Goal: Task Accomplishment & Management: Complete application form

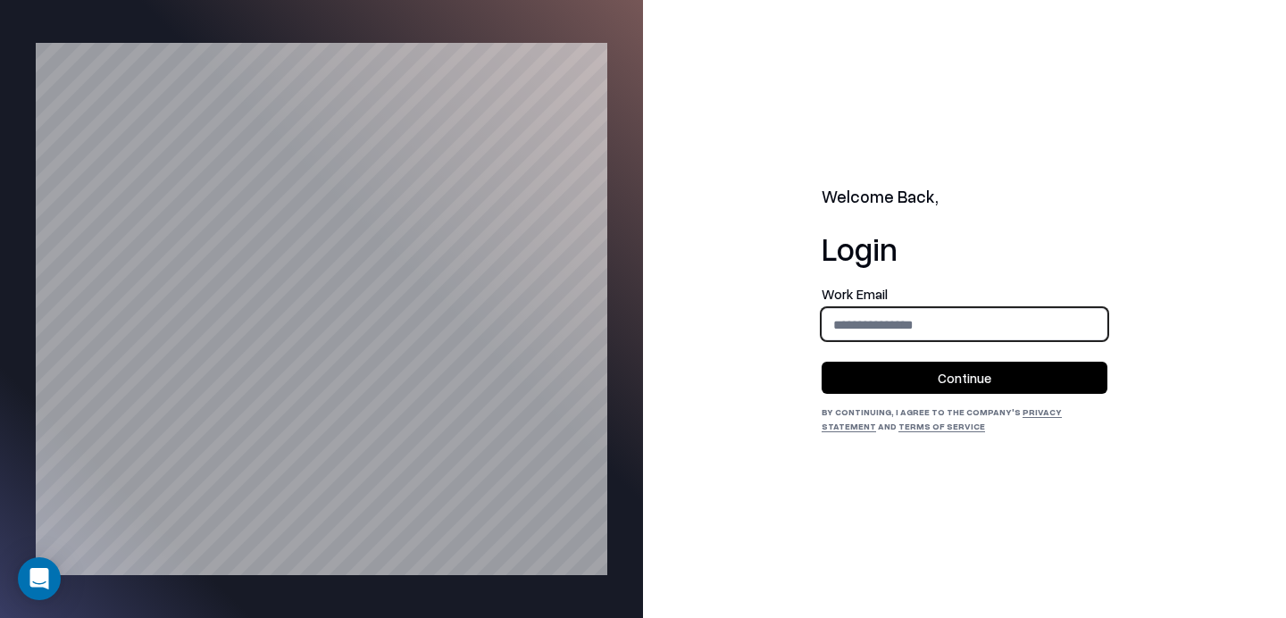
click at [867, 319] on input "email" at bounding box center [965, 324] width 284 height 33
type input "**********"
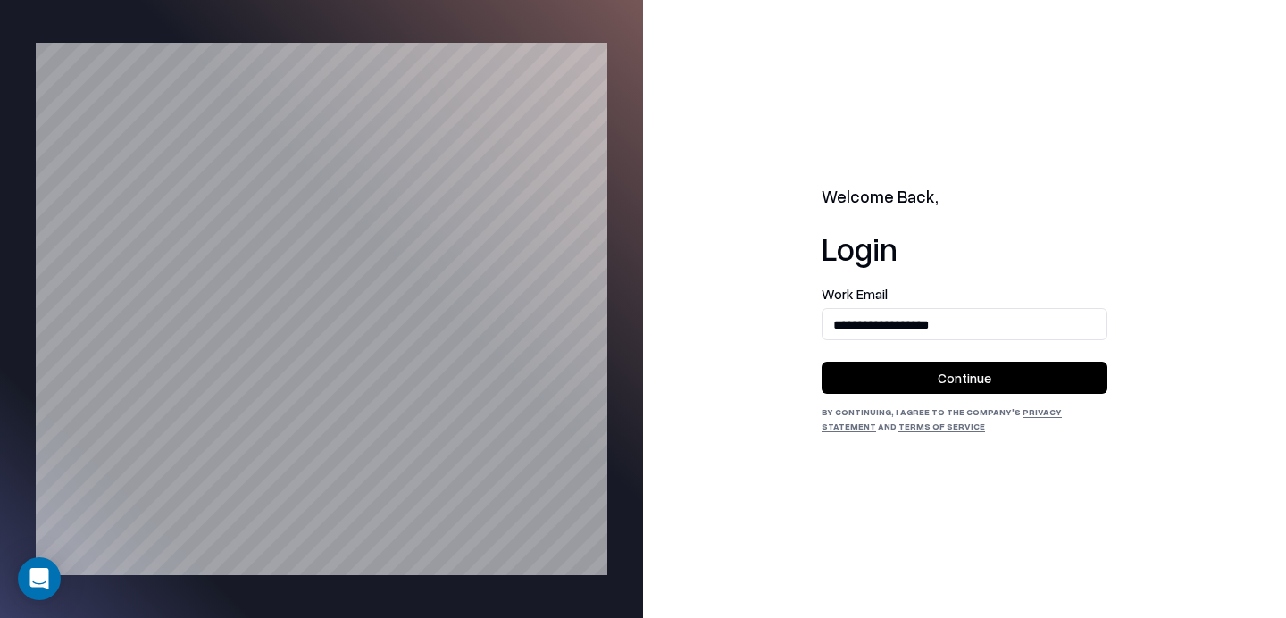
click at [890, 368] on button "Continue" at bounding box center [965, 378] width 286 height 32
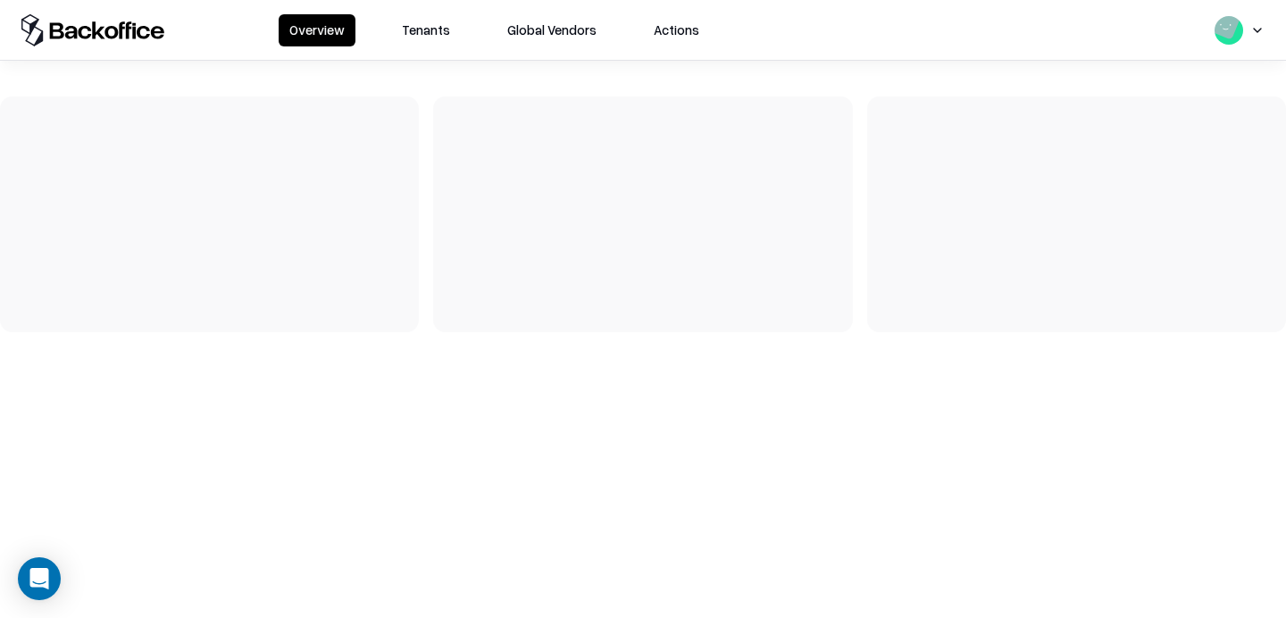
click at [452, 28] on button "Tenants" at bounding box center [426, 30] width 70 height 32
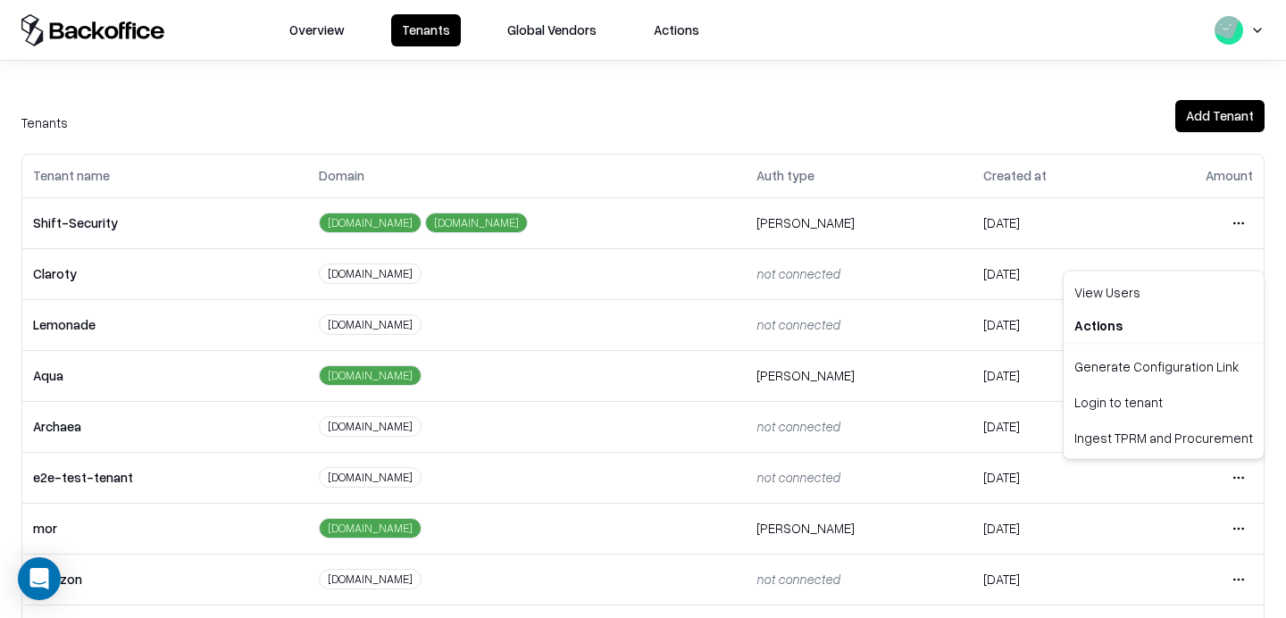
click at [1239, 471] on html "Overview Tenants Global Vendors Actions Tenants Add Tenant Tenant name Domain A…" at bounding box center [643, 309] width 1286 height 618
click at [1141, 396] on div "Login to tenant" at bounding box center [1164, 402] width 193 height 36
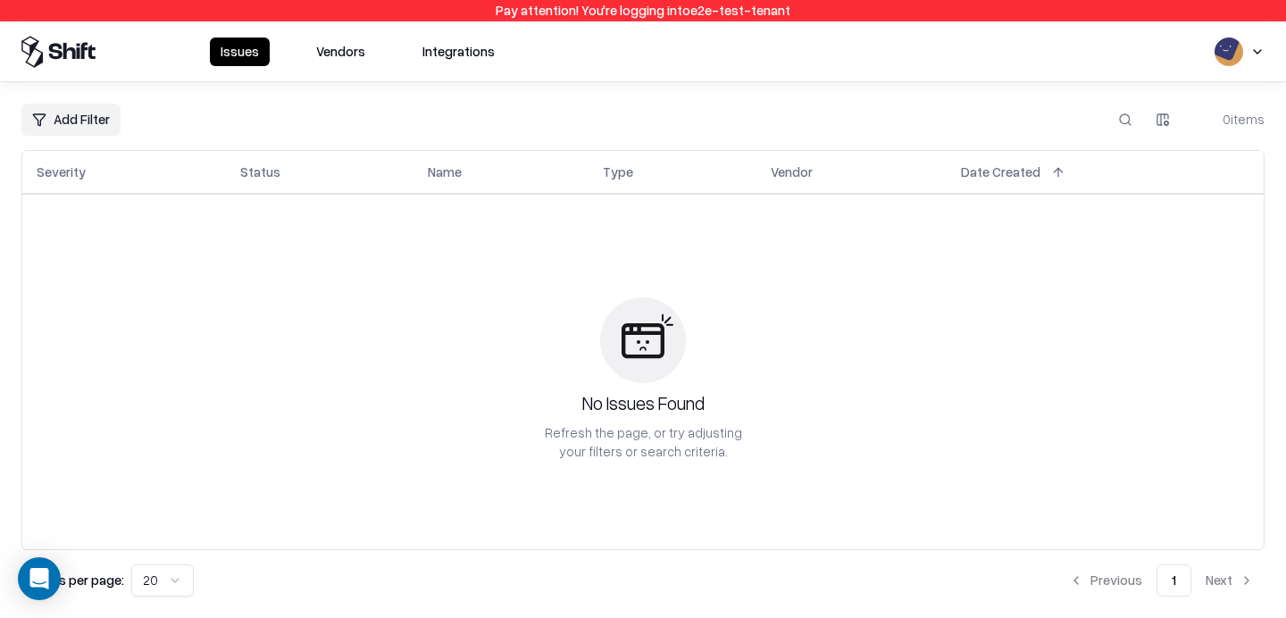
click at [326, 41] on button "Vendors" at bounding box center [341, 52] width 71 height 29
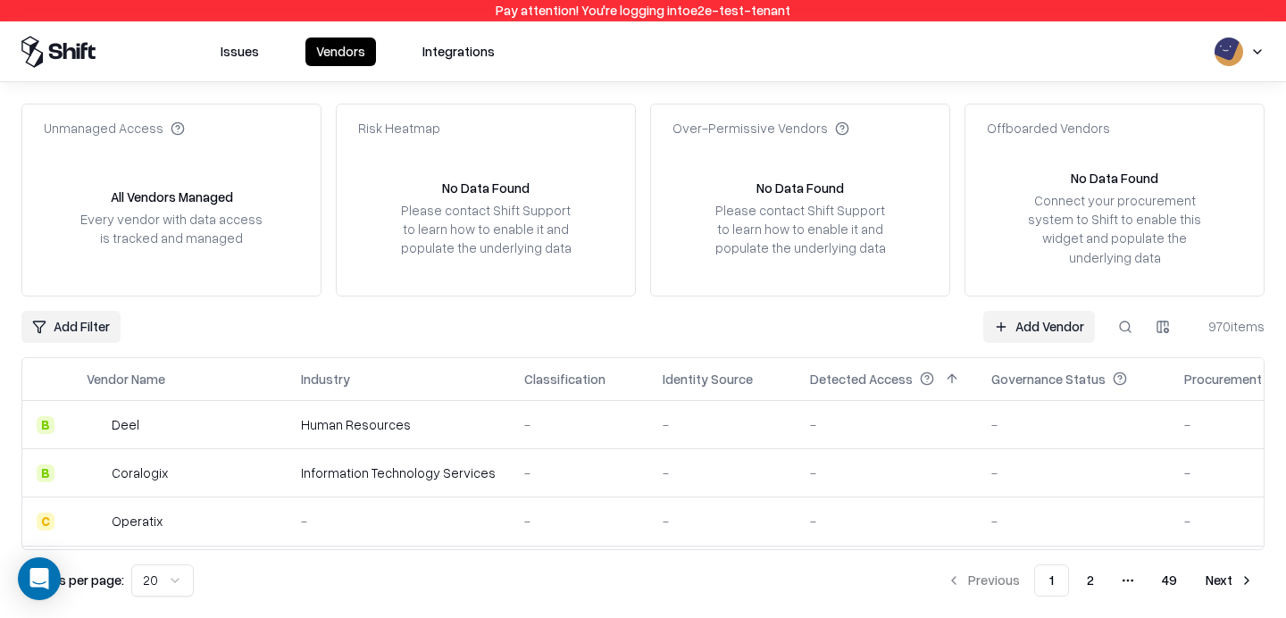
click at [1009, 327] on link "Add Vendor" at bounding box center [1040, 327] width 112 height 32
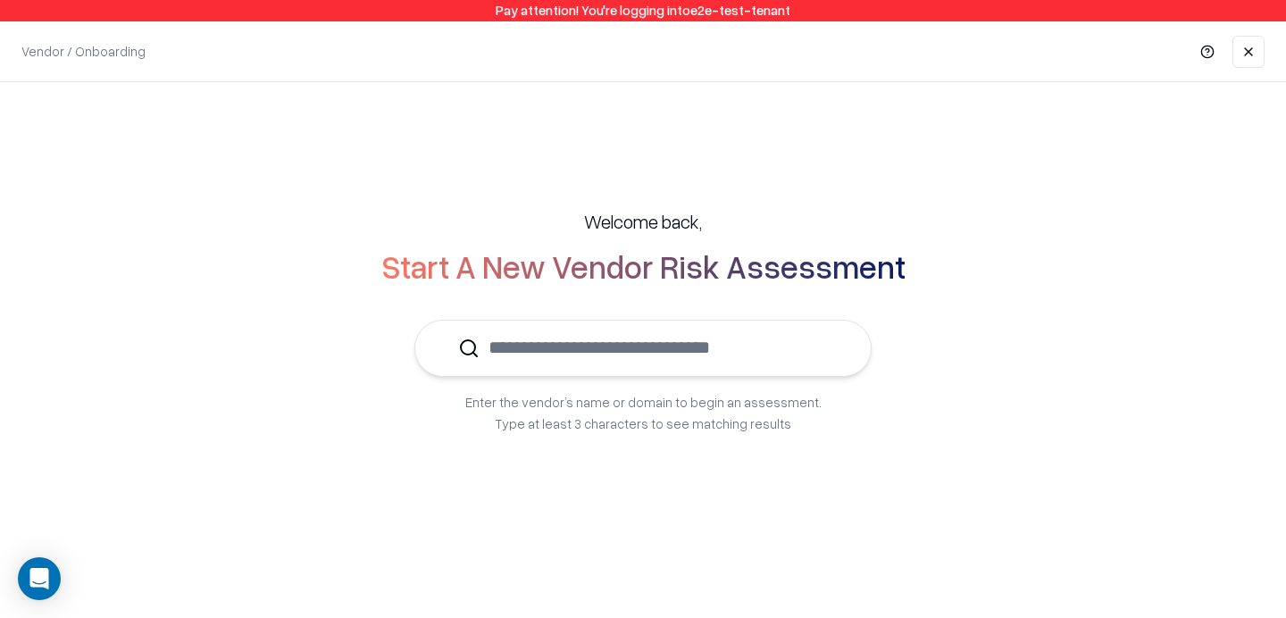
click at [617, 356] on input "text" at bounding box center [654, 348] width 348 height 54
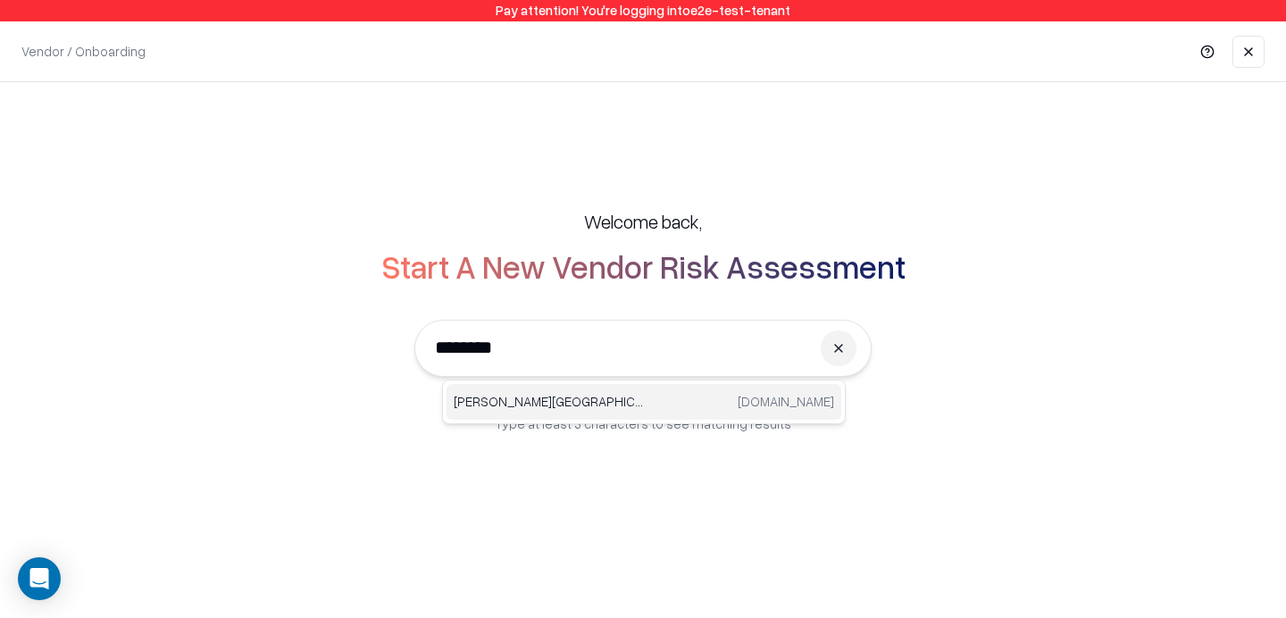
click at [557, 395] on p "[PERSON_NAME][GEOGRAPHIC_DATA]" at bounding box center [549, 401] width 190 height 19
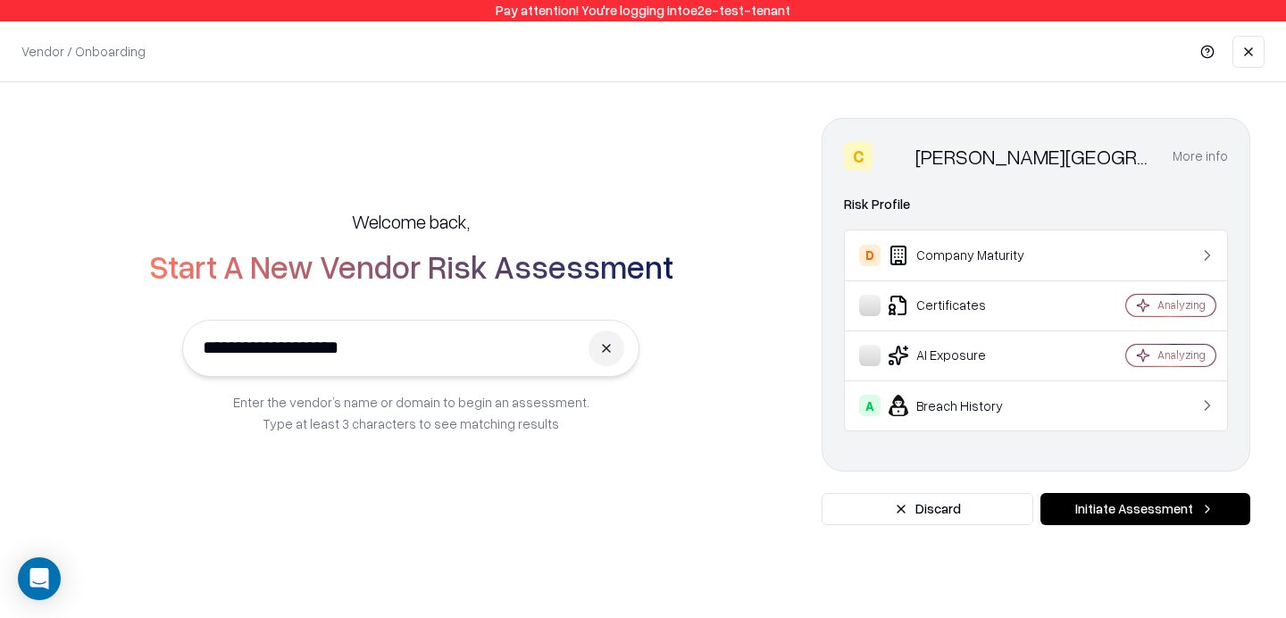
type input "**********"
click at [1126, 499] on button "Initiate Assessment" at bounding box center [1146, 509] width 210 height 32
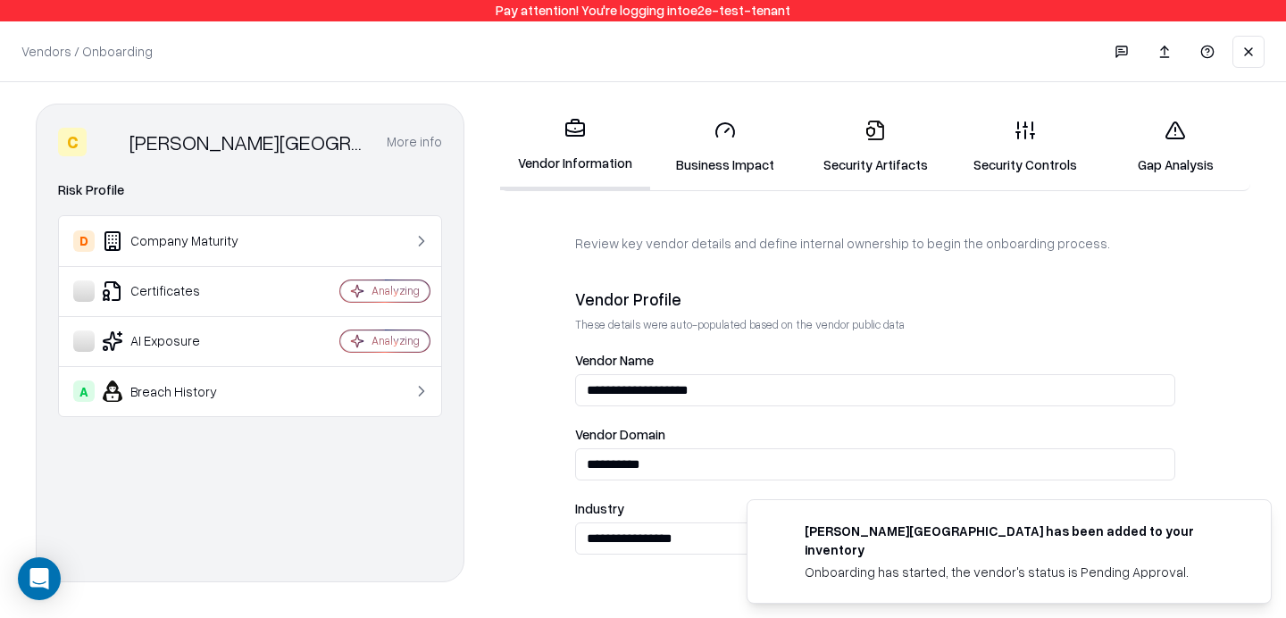
click at [707, 123] on link "Business Impact" at bounding box center [725, 146] width 150 height 83
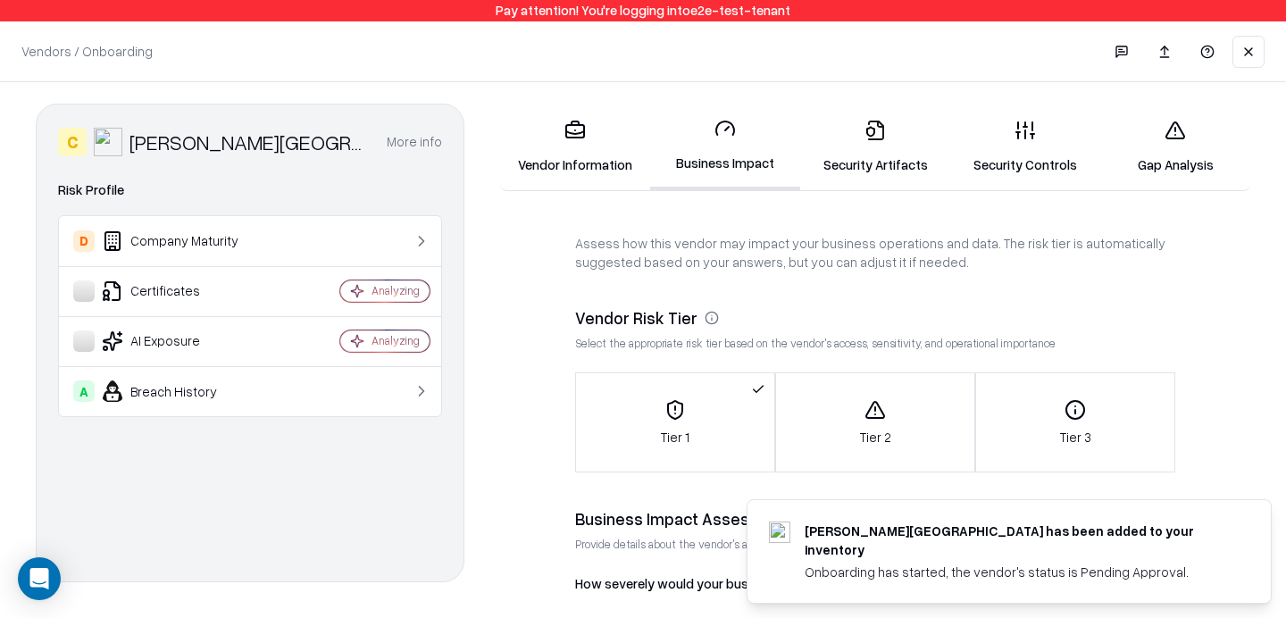
click at [619, 157] on link "Vendor Information" at bounding box center [575, 146] width 150 height 83
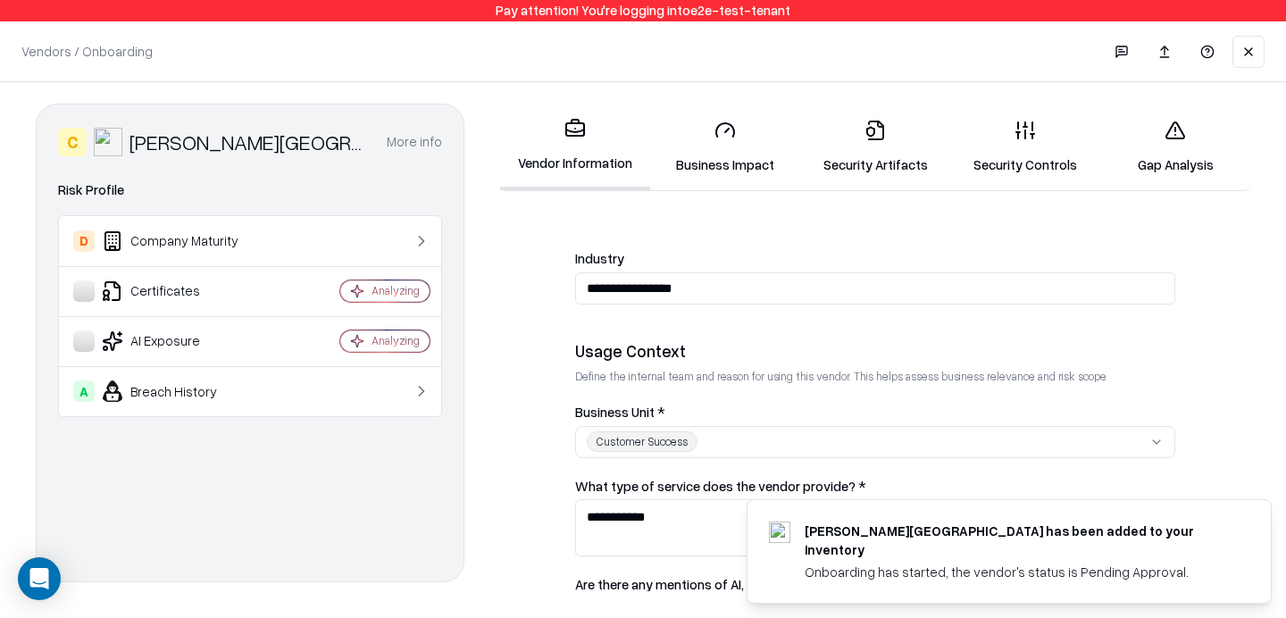
scroll to position [801, 0]
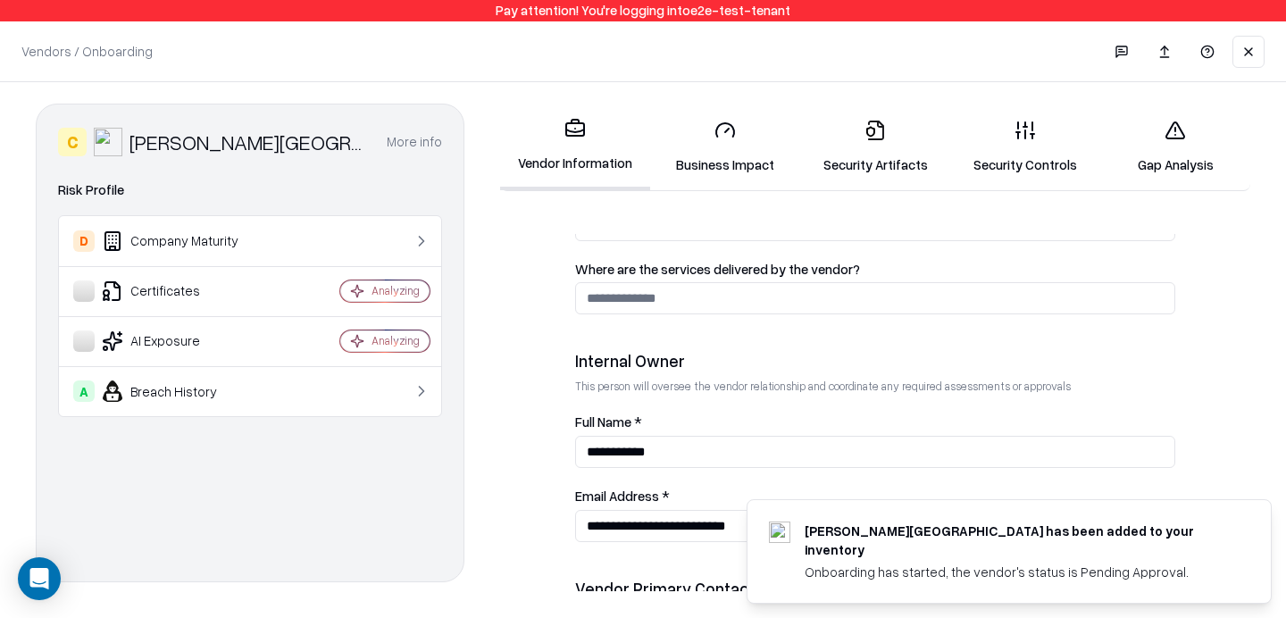
click at [860, 154] on link "Security Artifacts" at bounding box center [875, 146] width 150 height 83
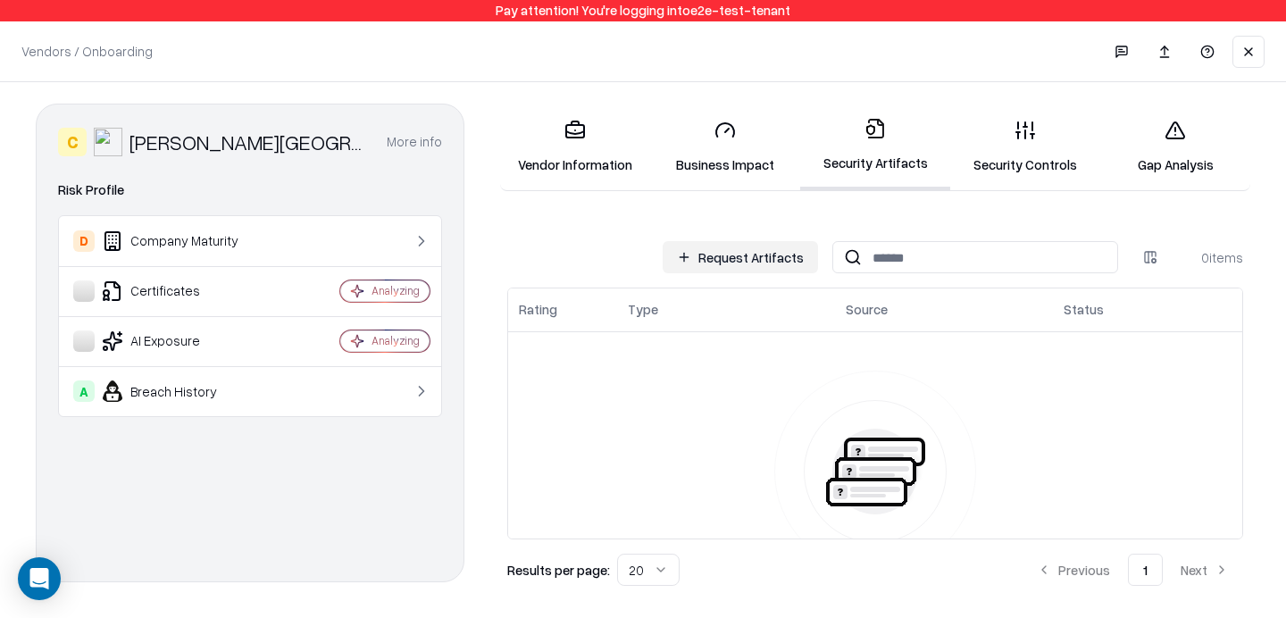
click at [727, 156] on link "Business Impact" at bounding box center [725, 146] width 150 height 83
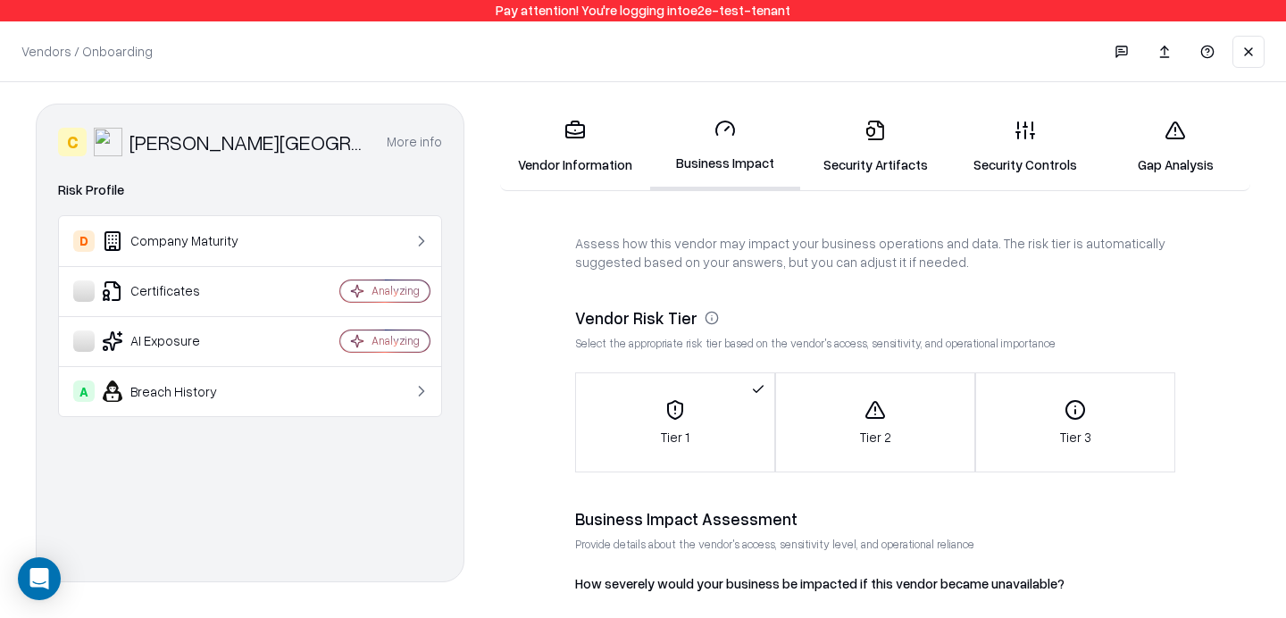
click at [922, 141] on link "Security Artifacts" at bounding box center [875, 146] width 150 height 83
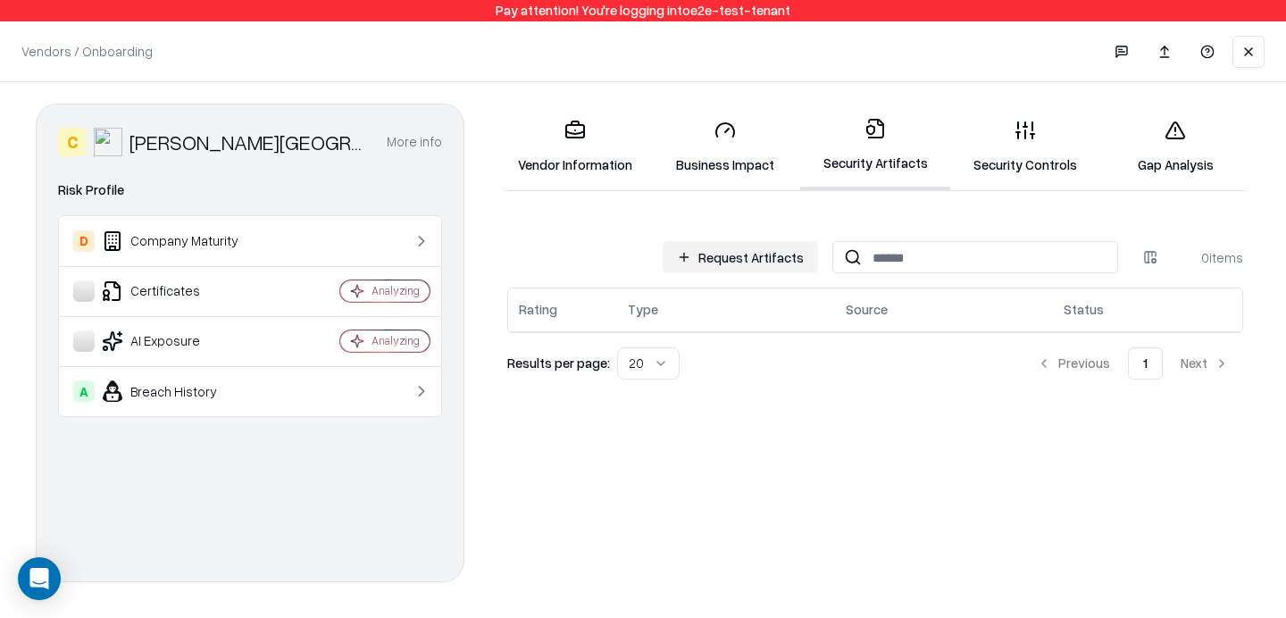
click at [1019, 159] on link "Security Controls" at bounding box center [1026, 146] width 150 height 83
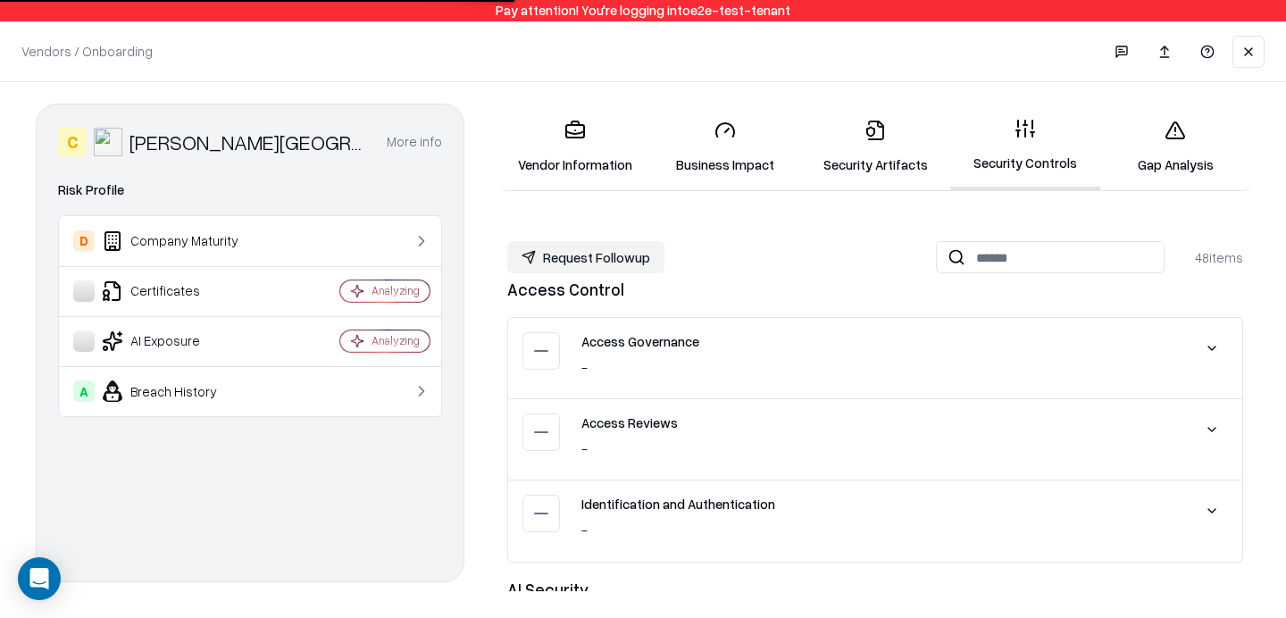
click at [1109, 146] on link "Gap Analysis" at bounding box center [1176, 146] width 150 height 83
click at [1188, 150] on link "Gap Analysis" at bounding box center [1176, 146] width 150 height 83
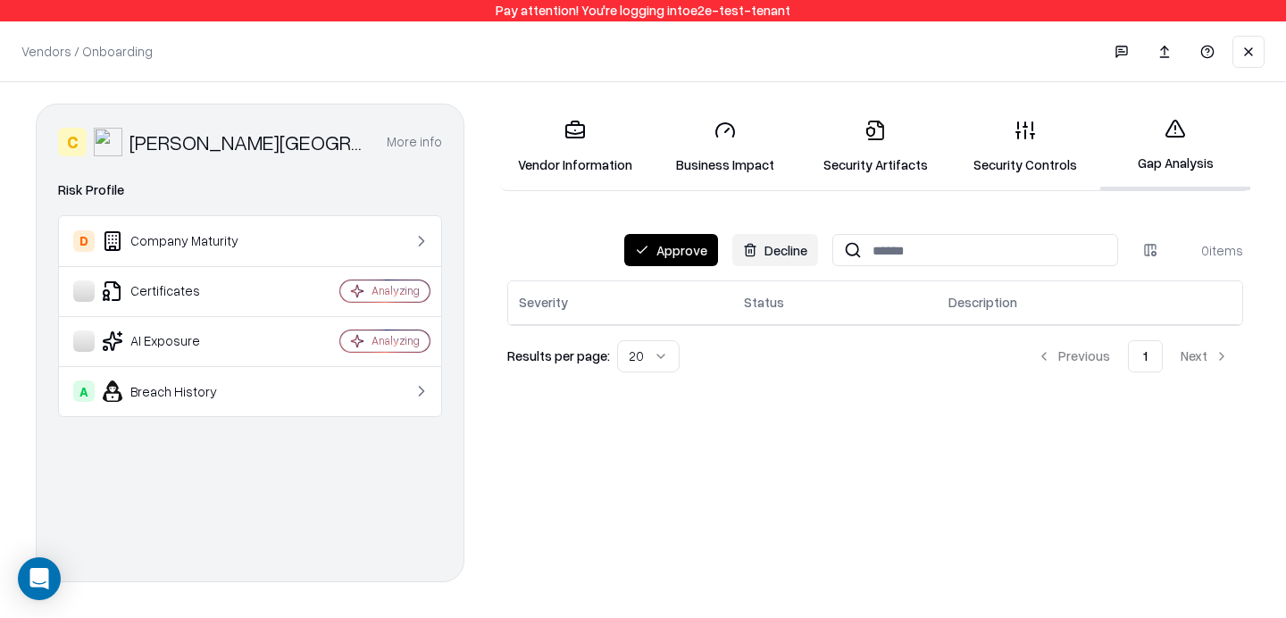
click at [1010, 122] on link "Security Controls" at bounding box center [1026, 146] width 150 height 83
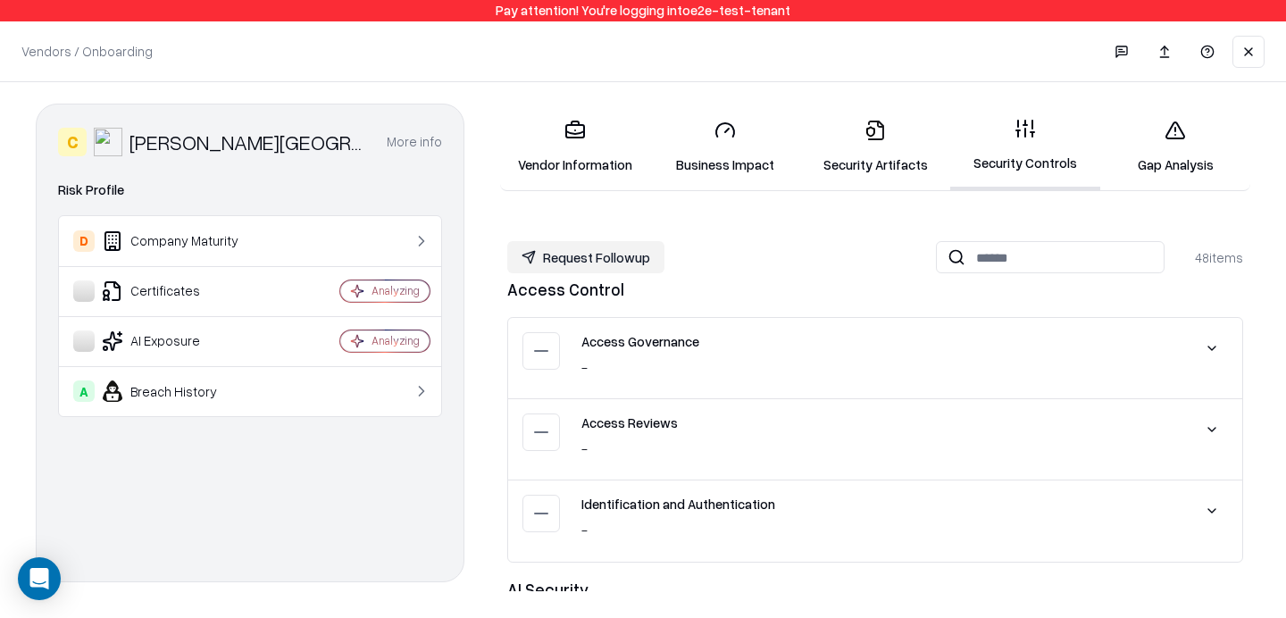
click at [888, 151] on link "Security Artifacts" at bounding box center [875, 146] width 150 height 83
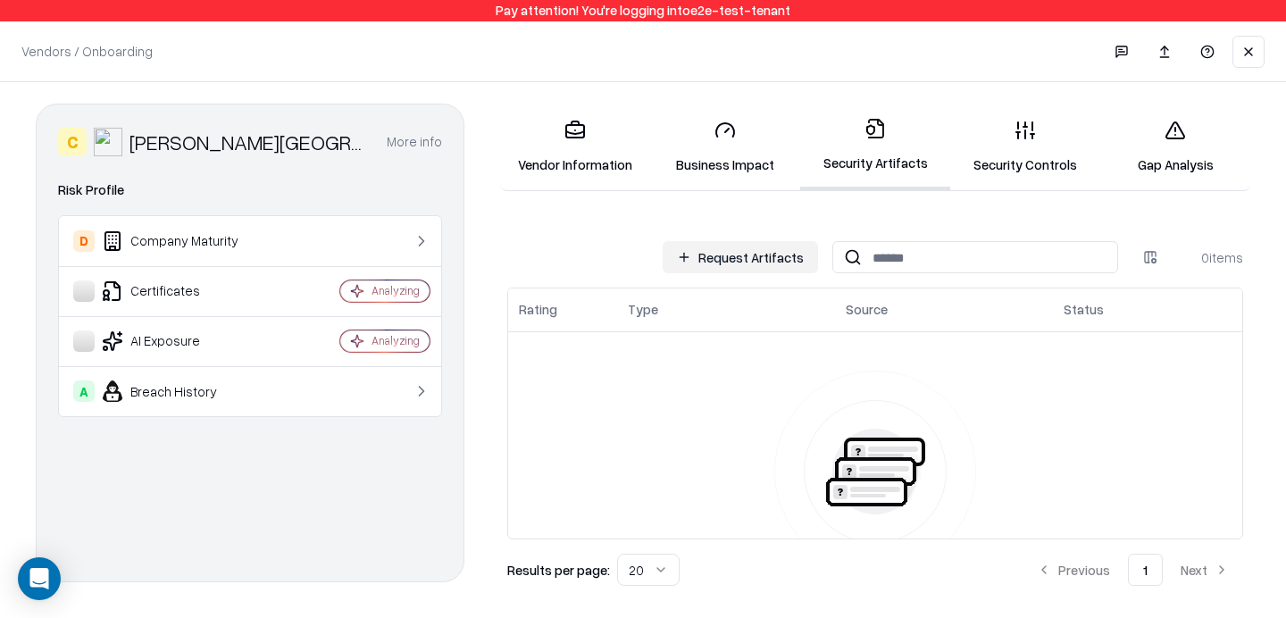
click at [764, 260] on button "Request Artifacts" at bounding box center [740, 257] width 155 height 32
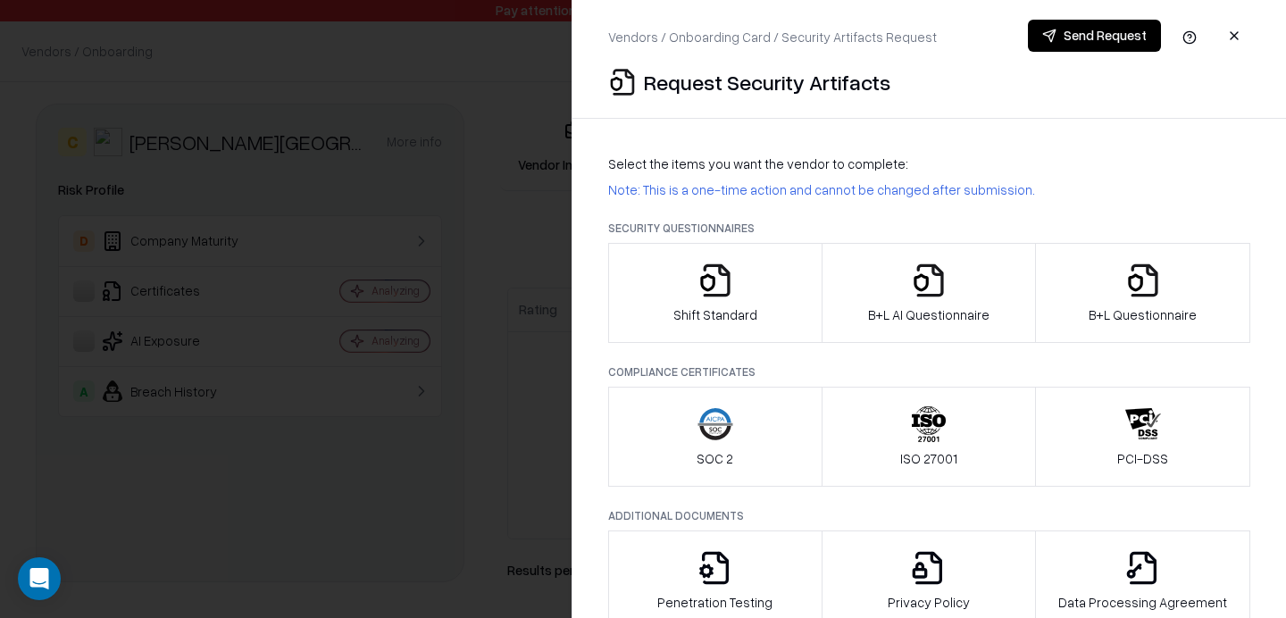
click at [706, 431] on icon "button" at bounding box center [716, 424] width 36 height 36
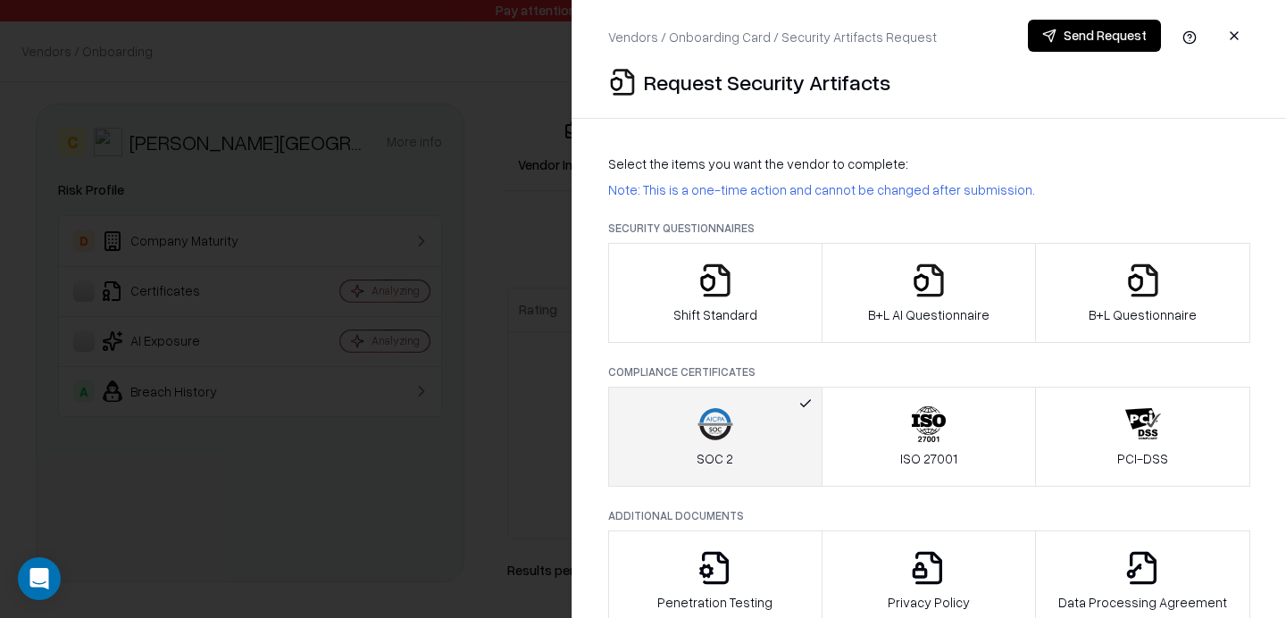
click at [1228, 24] on button "button" at bounding box center [1235, 36] width 32 height 32
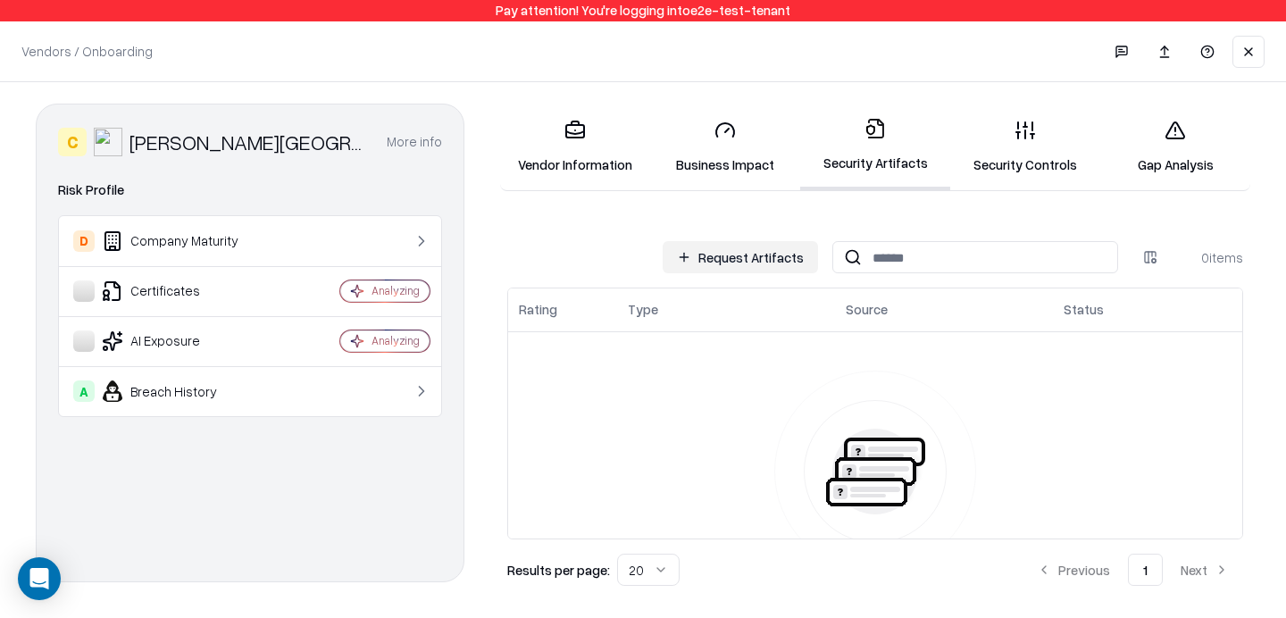
click at [598, 147] on link "Vendor Information" at bounding box center [575, 146] width 150 height 83
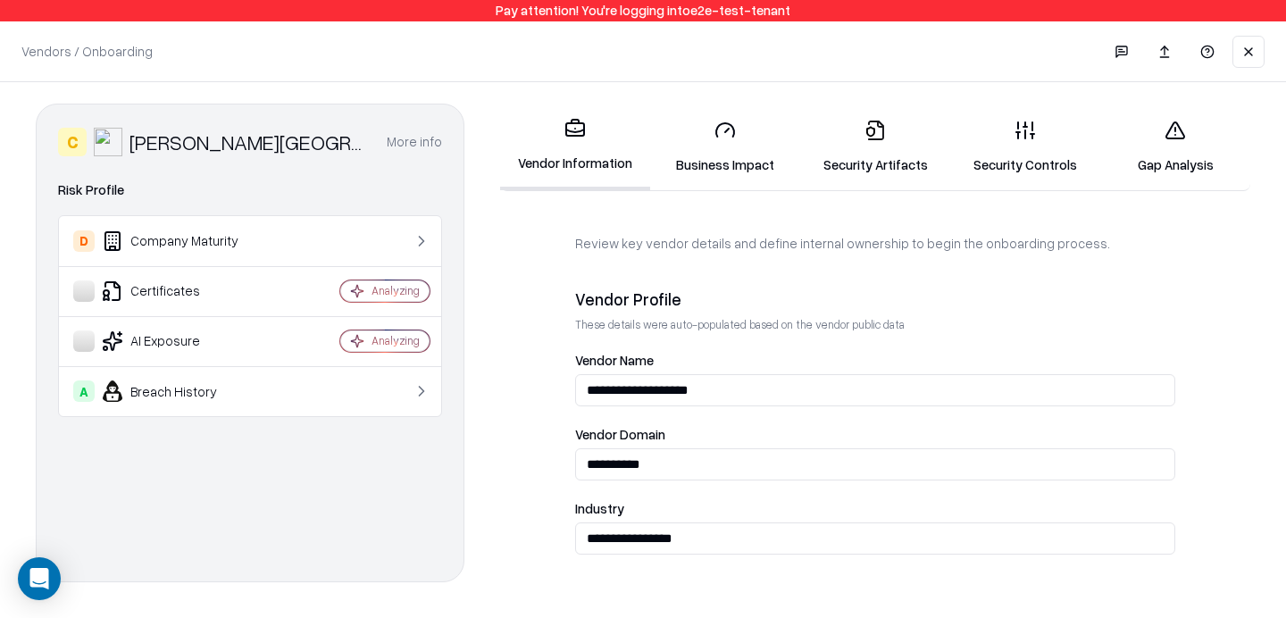
scroll to position [1051, 0]
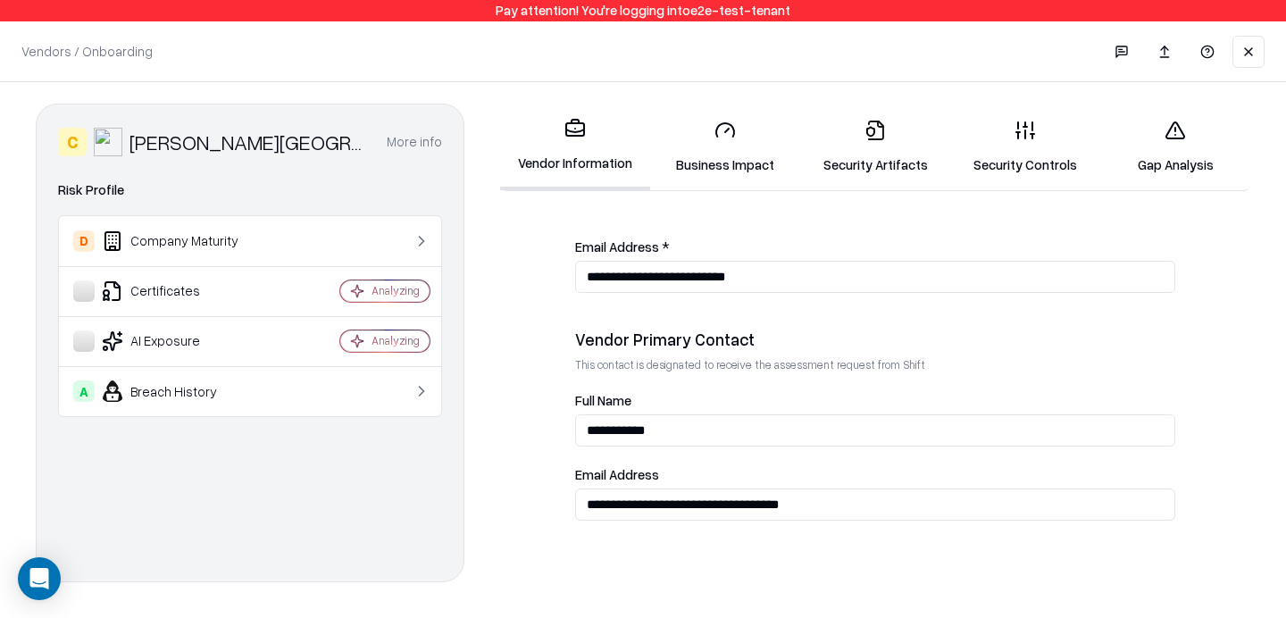
click at [719, 500] on input "**********" at bounding box center [875, 505] width 600 height 32
type input "**********"
click at [991, 151] on link "Security Controls" at bounding box center [1026, 146] width 150 height 83
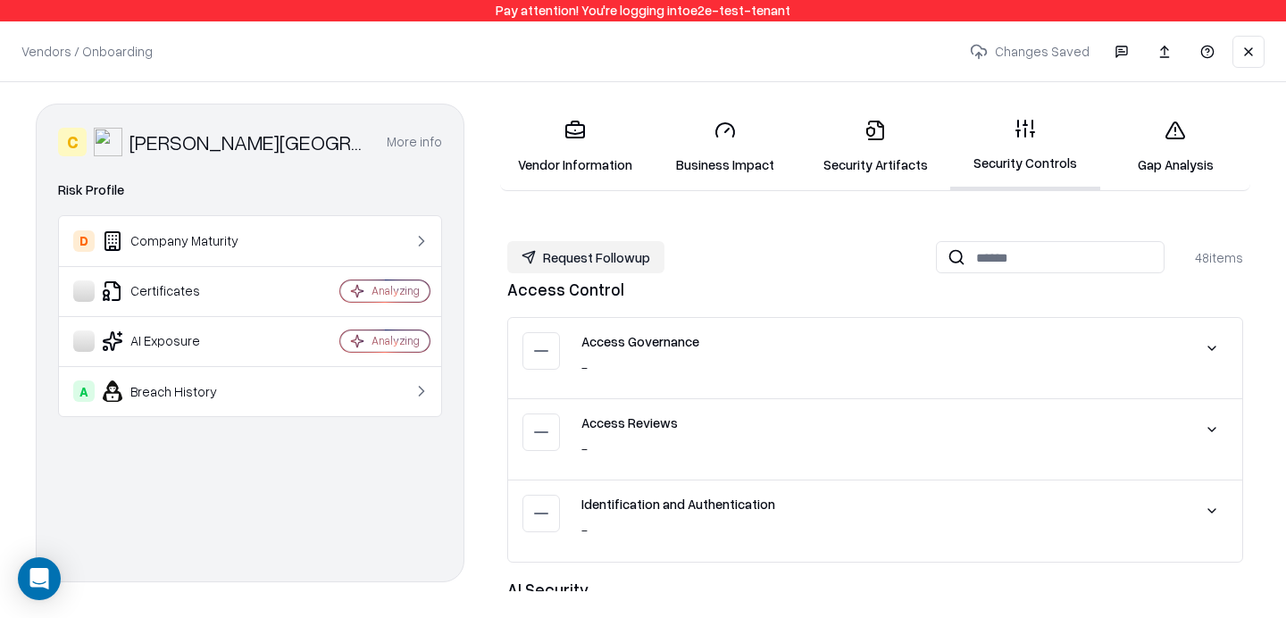
click at [912, 167] on link "Security Artifacts" at bounding box center [875, 146] width 150 height 83
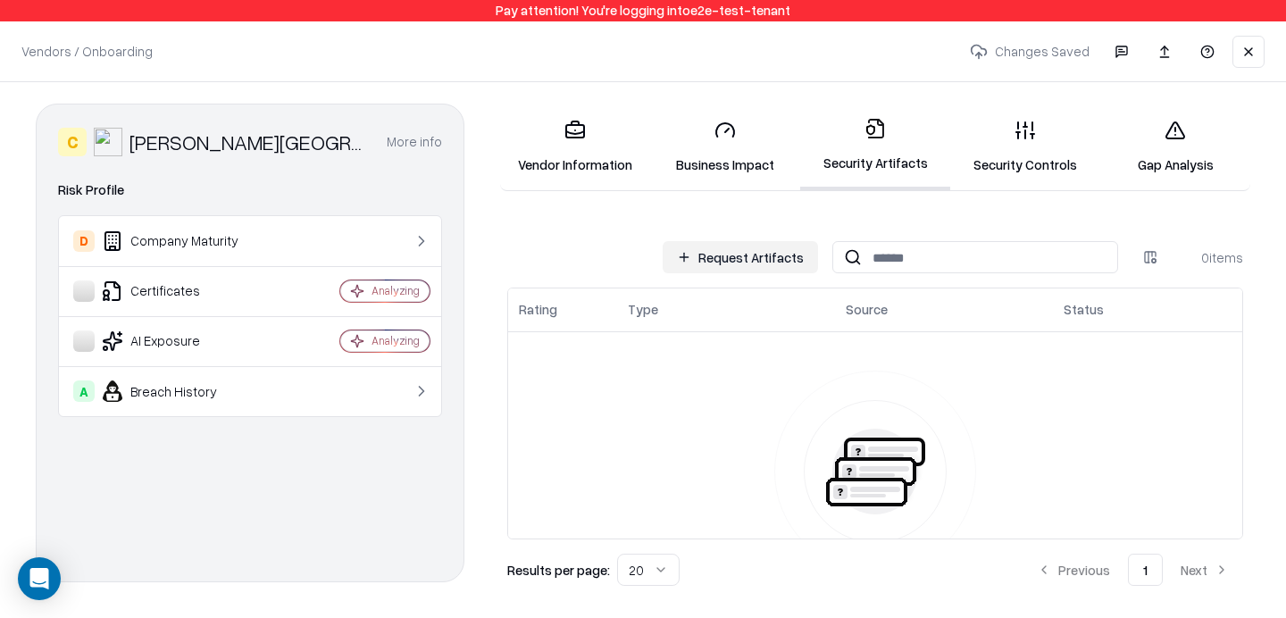
click at [1164, 156] on link "Gap Analysis" at bounding box center [1176, 146] width 150 height 83
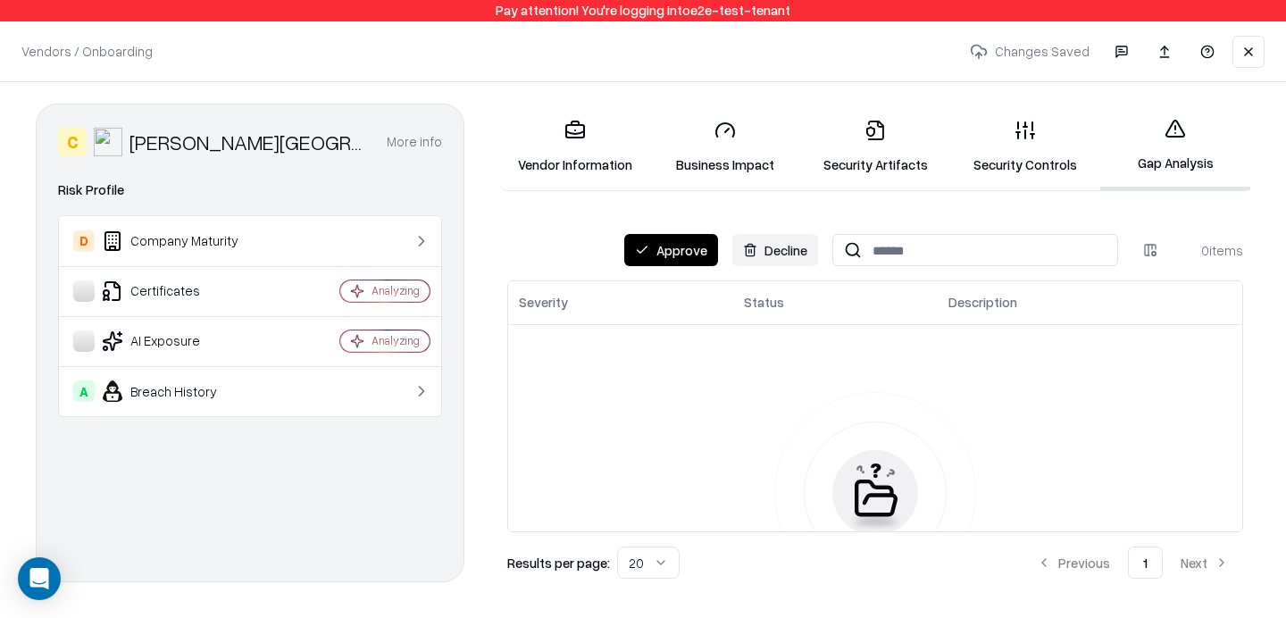
click at [896, 130] on link "Security Artifacts" at bounding box center [875, 146] width 150 height 83
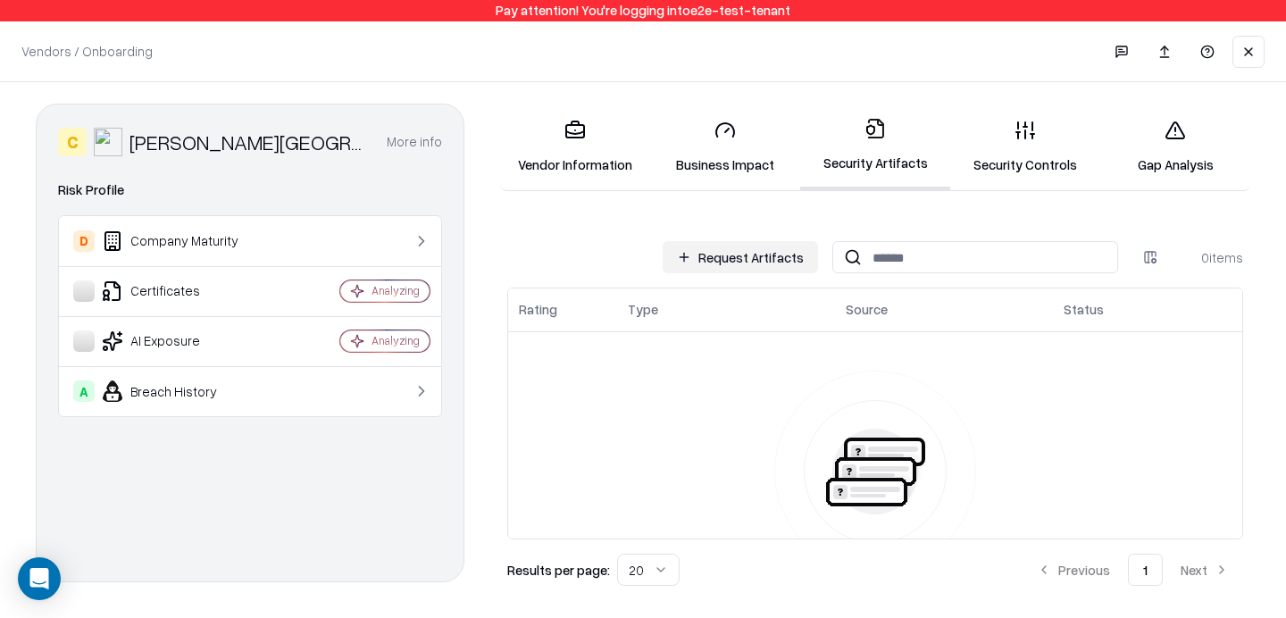
click at [733, 258] on button "Request Artifacts" at bounding box center [740, 257] width 155 height 32
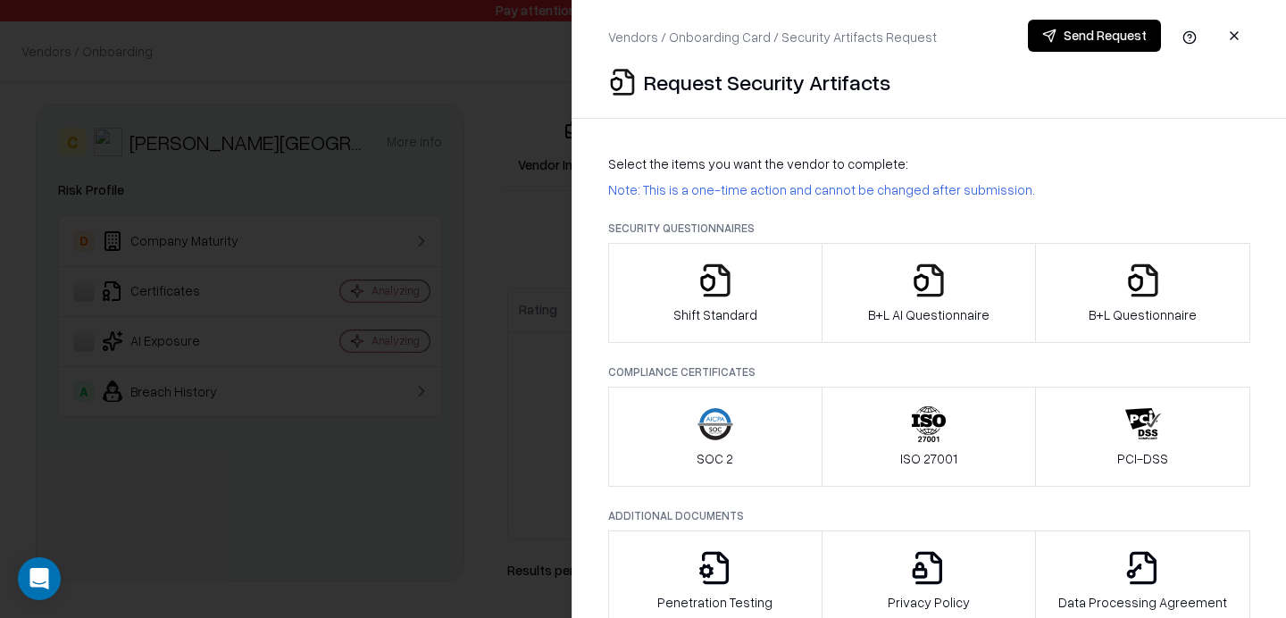
click at [737, 302] on div "Shift Standard" at bounding box center [716, 294] width 84 height 62
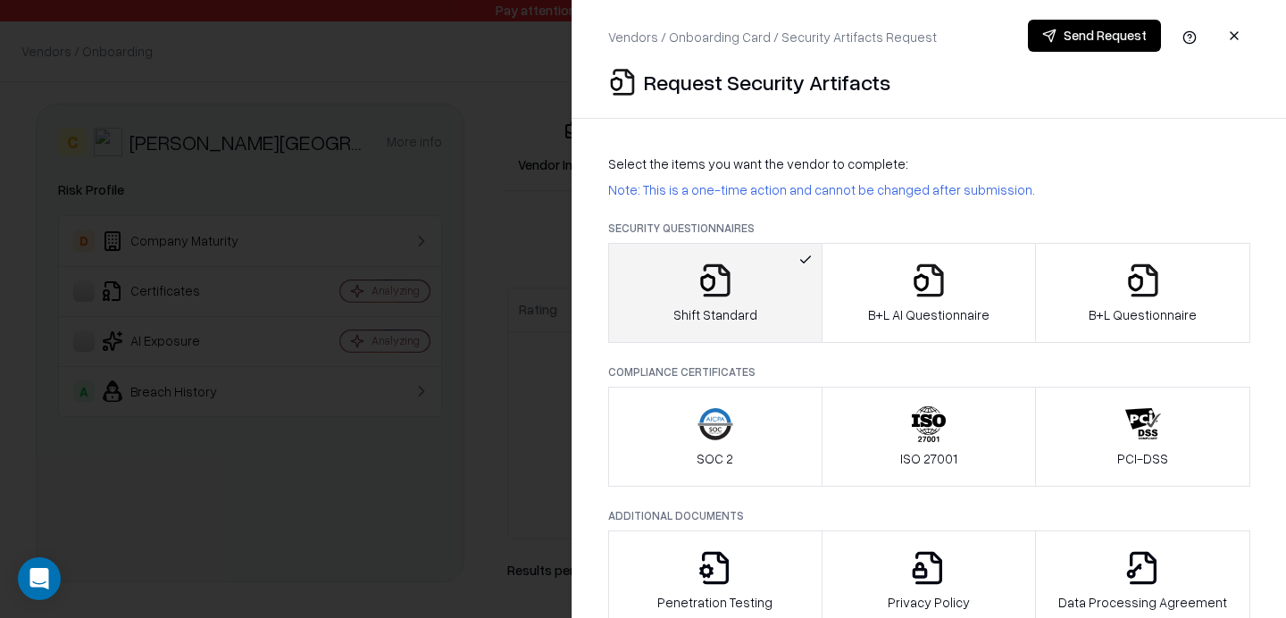
click at [668, 299] on button "Shift Standard" at bounding box center [715, 293] width 214 height 100
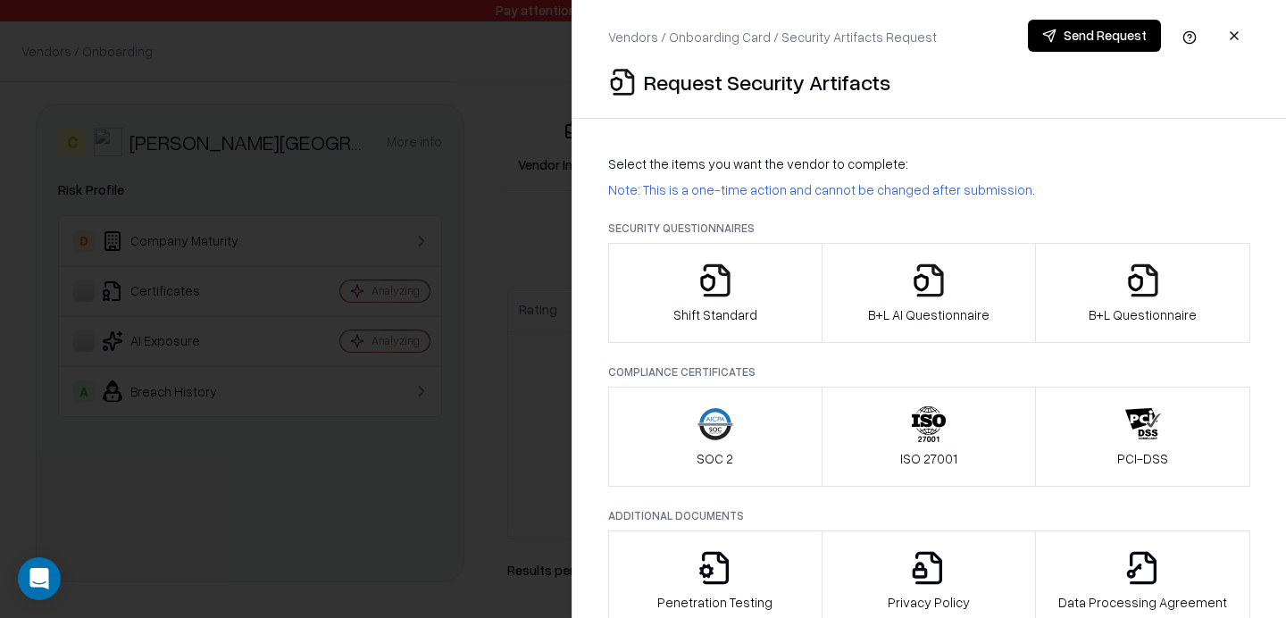
click at [708, 456] on p "SOC 2" at bounding box center [715, 458] width 37 height 19
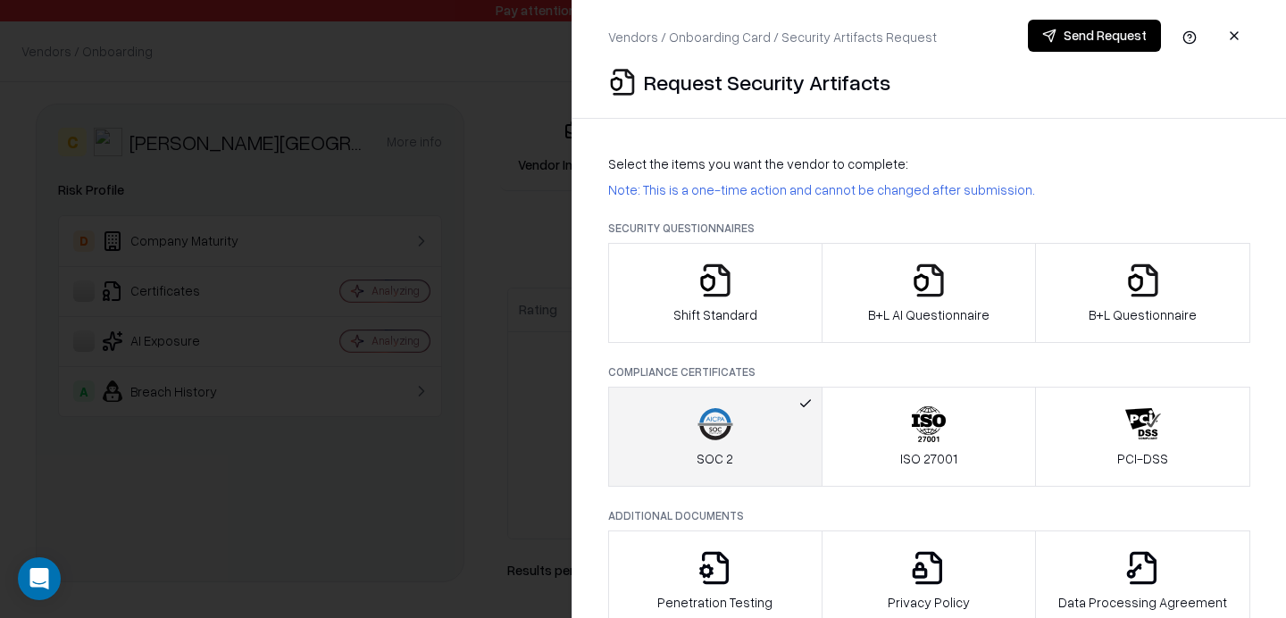
click at [1076, 39] on button "Send Request" at bounding box center [1094, 36] width 133 height 32
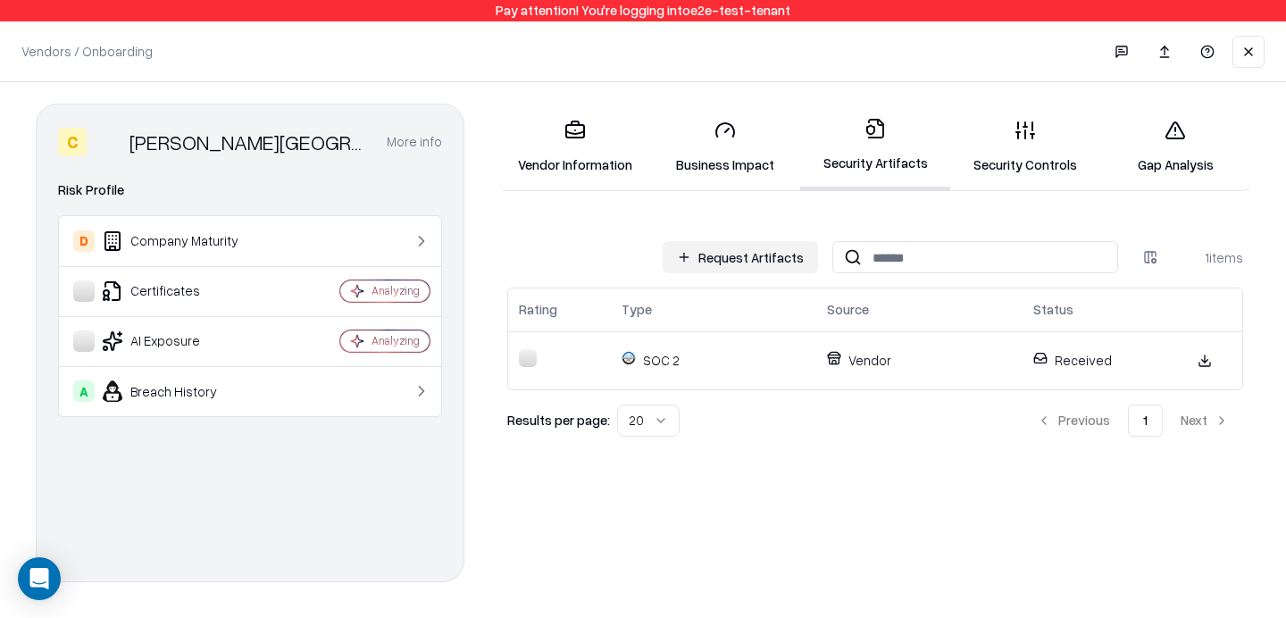
click at [1021, 138] on icon at bounding box center [1025, 130] width 21 height 21
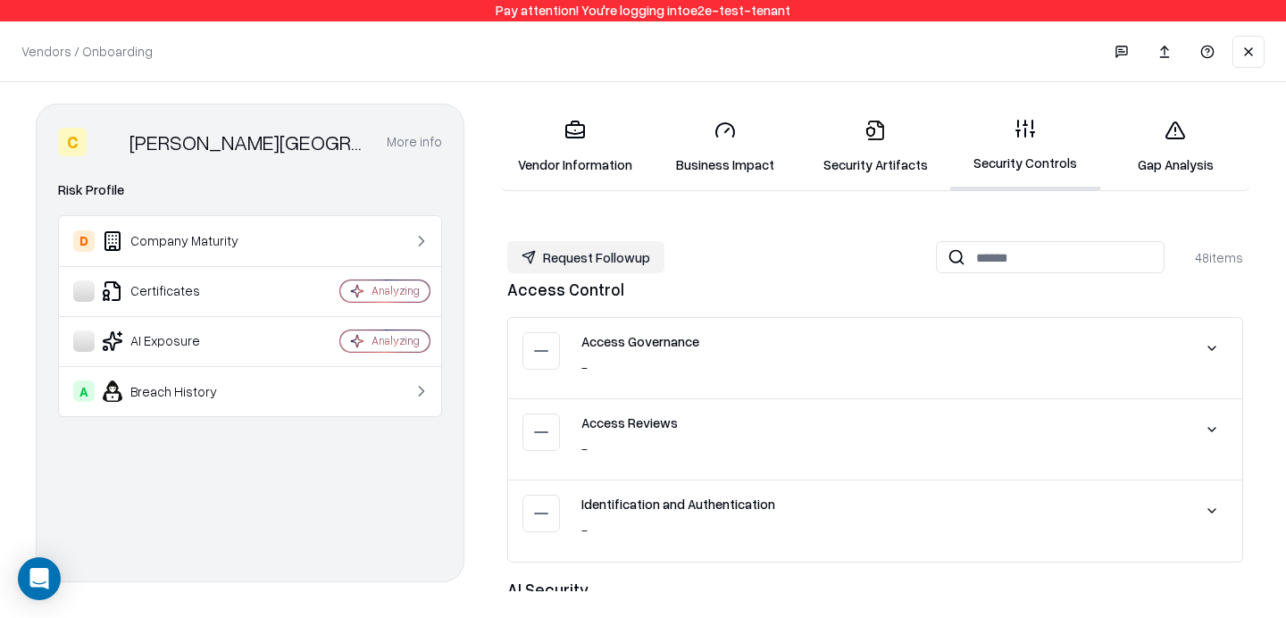
click at [1181, 145] on link "Gap Analysis" at bounding box center [1176, 146] width 150 height 83
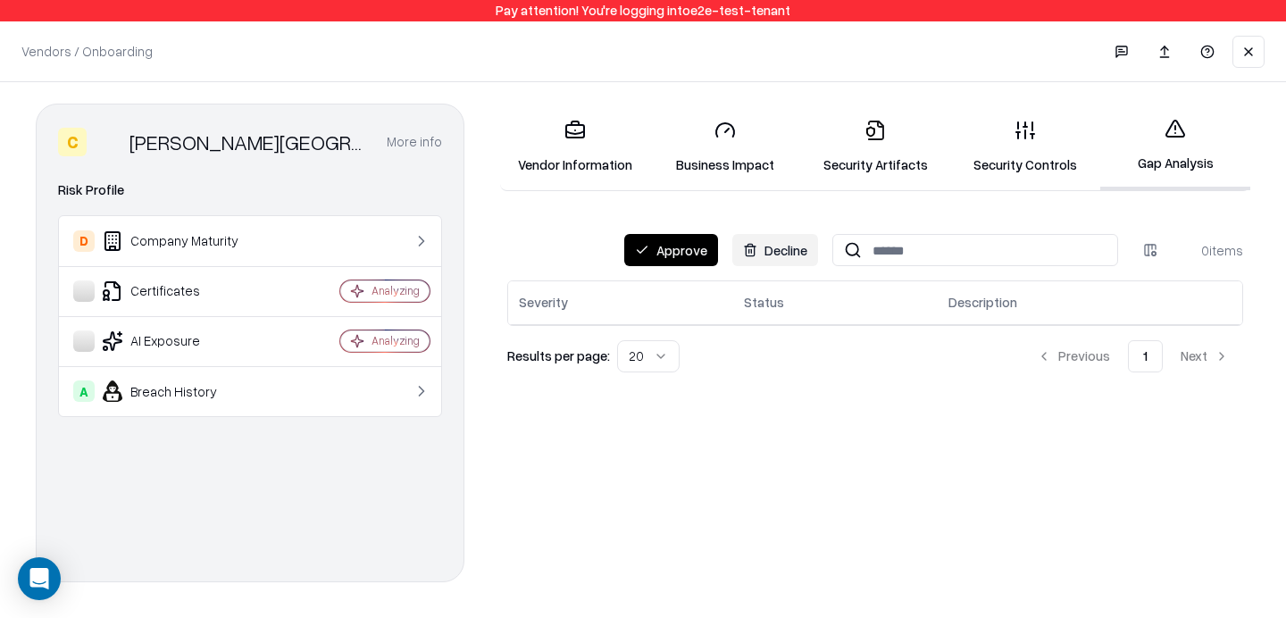
click at [1052, 146] on link "Security Controls" at bounding box center [1026, 146] width 150 height 83
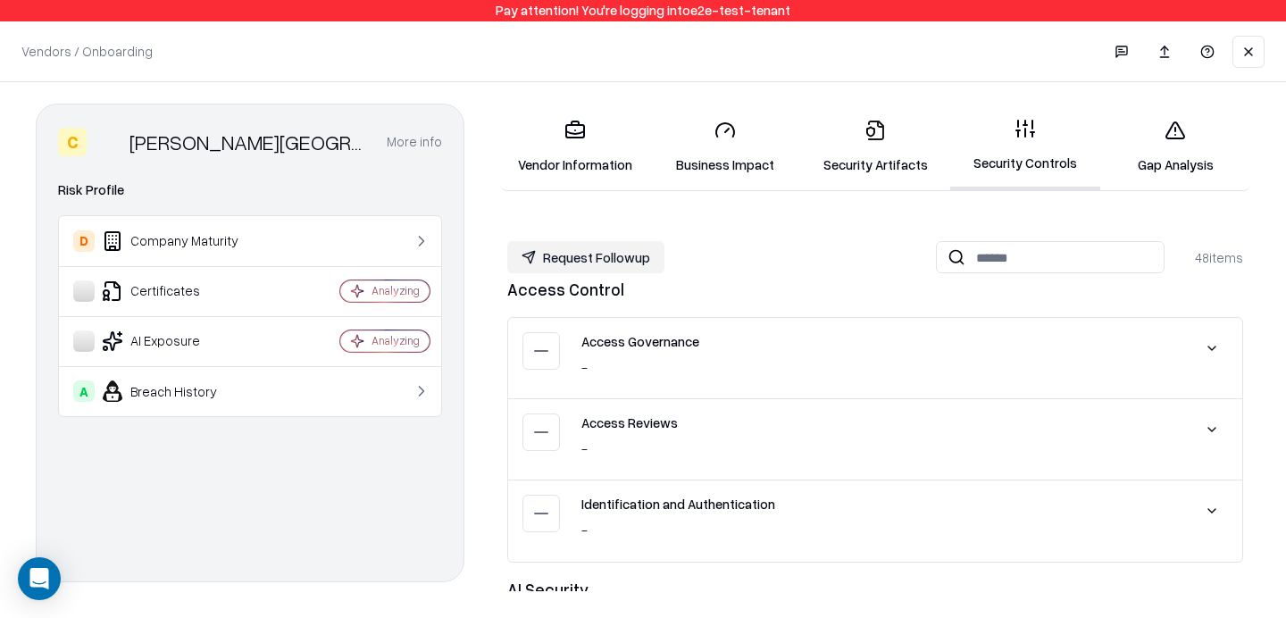
click at [873, 142] on link "Security Artifacts" at bounding box center [875, 146] width 150 height 83
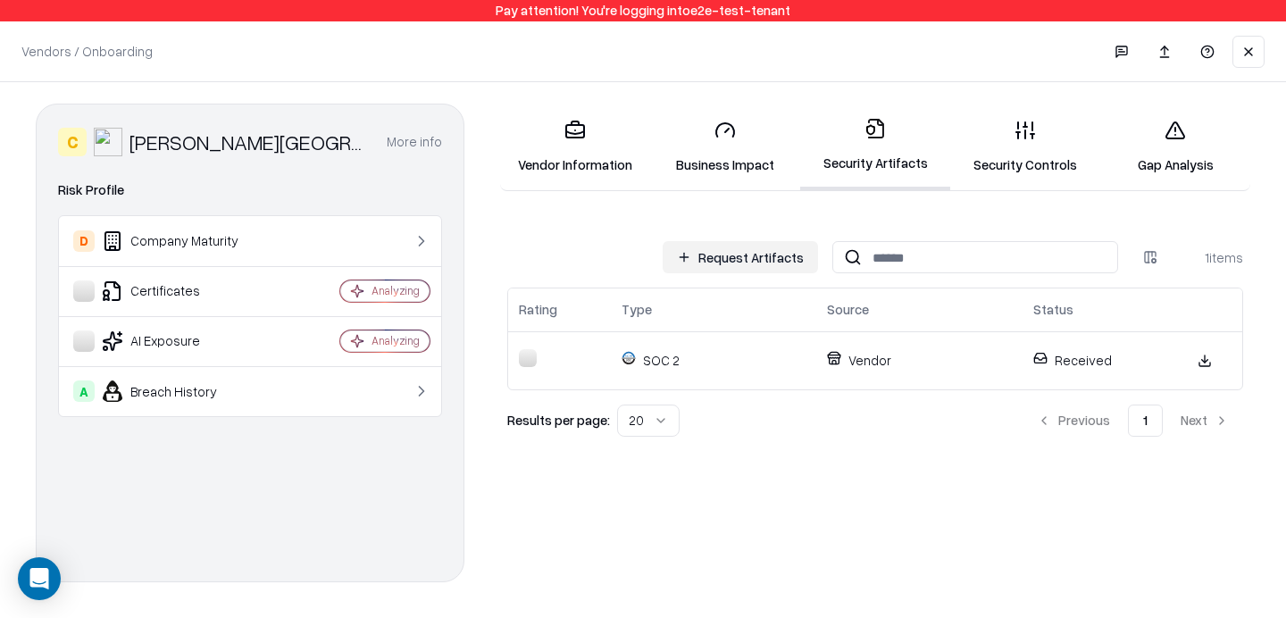
click at [743, 147] on link "Business Impact" at bounding box center [725, 146] width 150 height 83
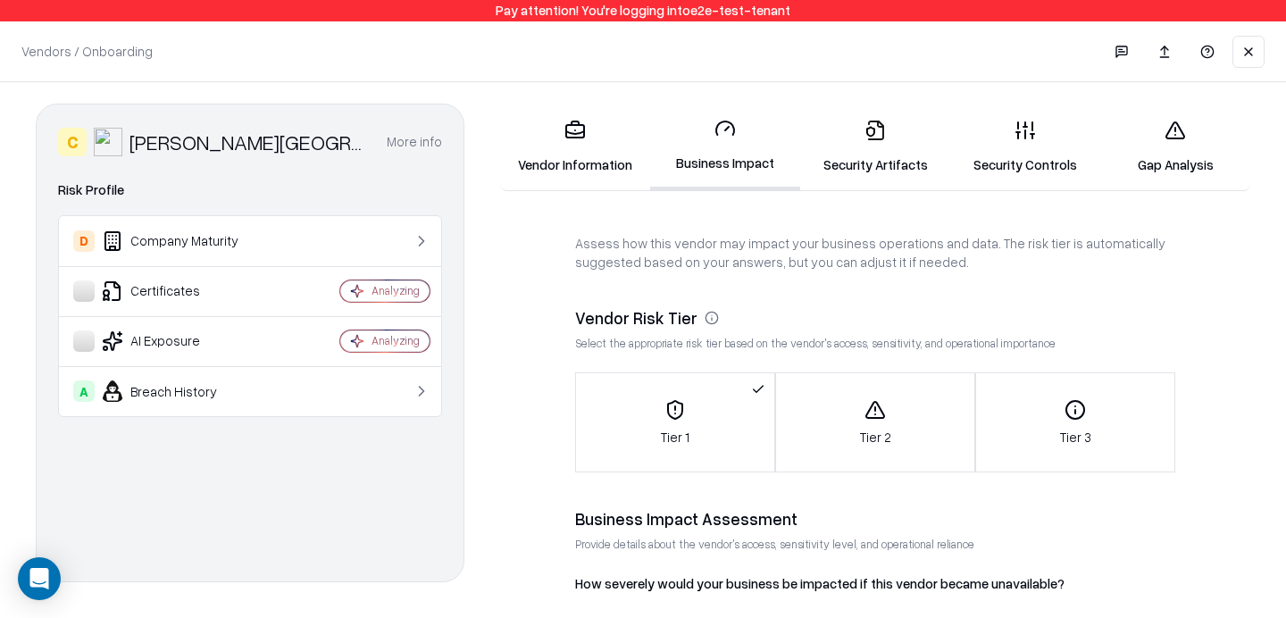
click at [601, 132] on link "Vendor Information" at bounding box center [575, 146] width 150 height 83
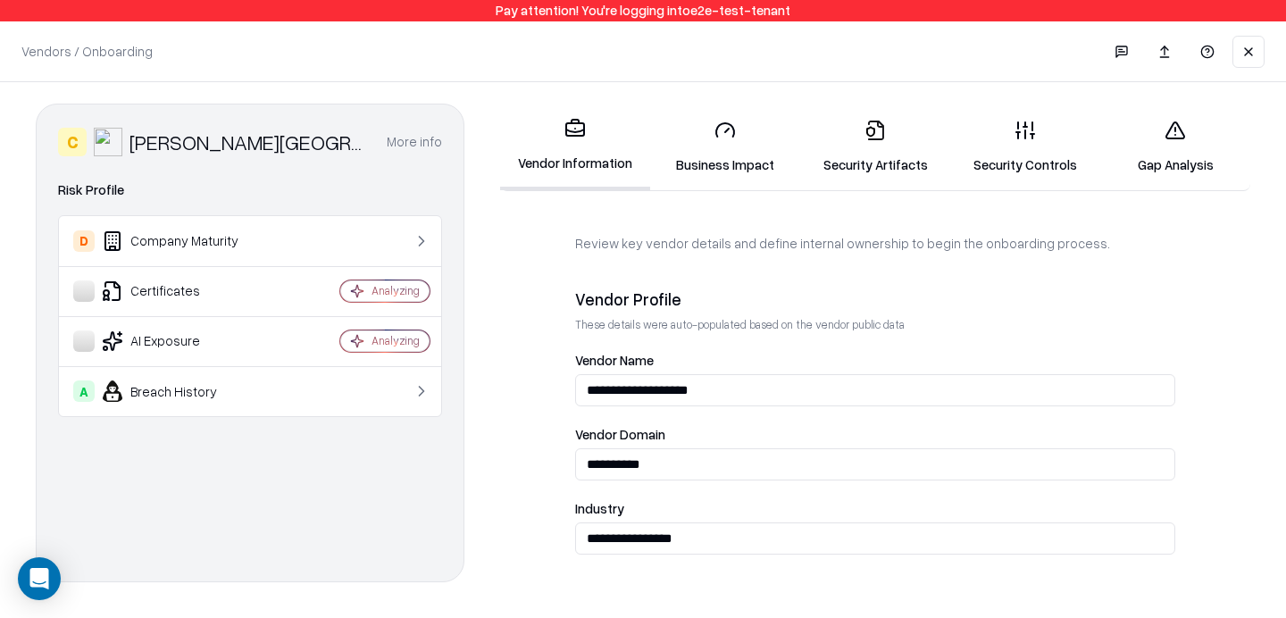
click at [1162, 167] on link "Gap Analysis" at bounding box center [1176, 146] width 150 height 83
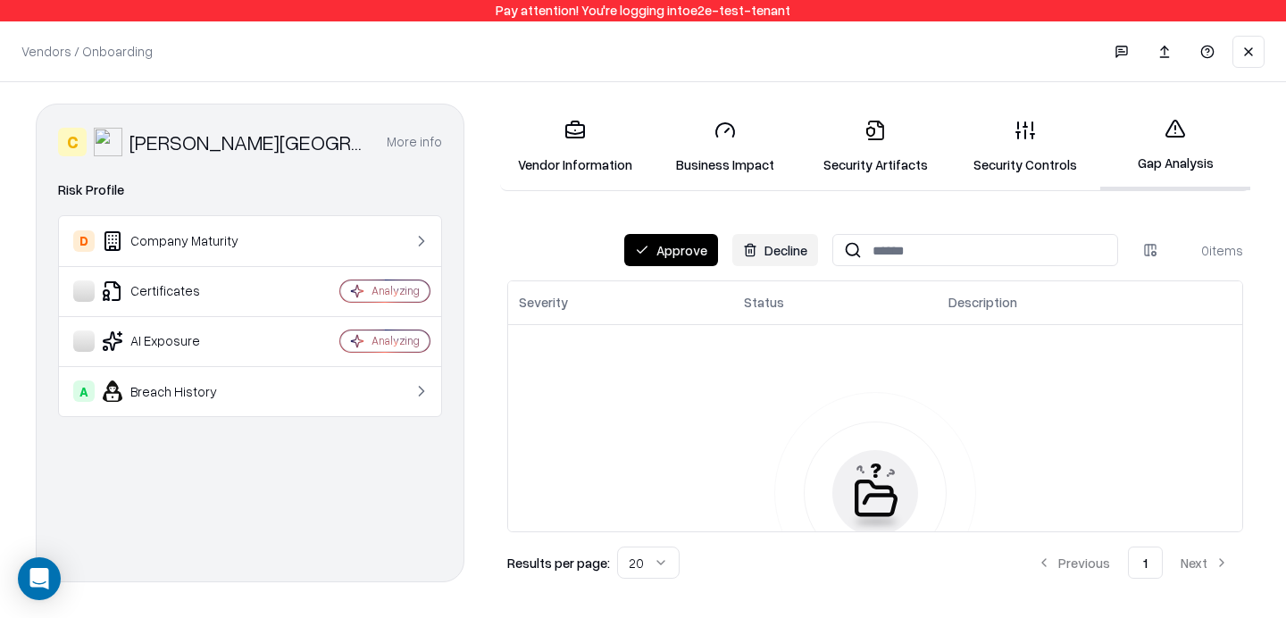
click at [1034, 134] on line at bounding box center [1033, 134] width 4 height 0
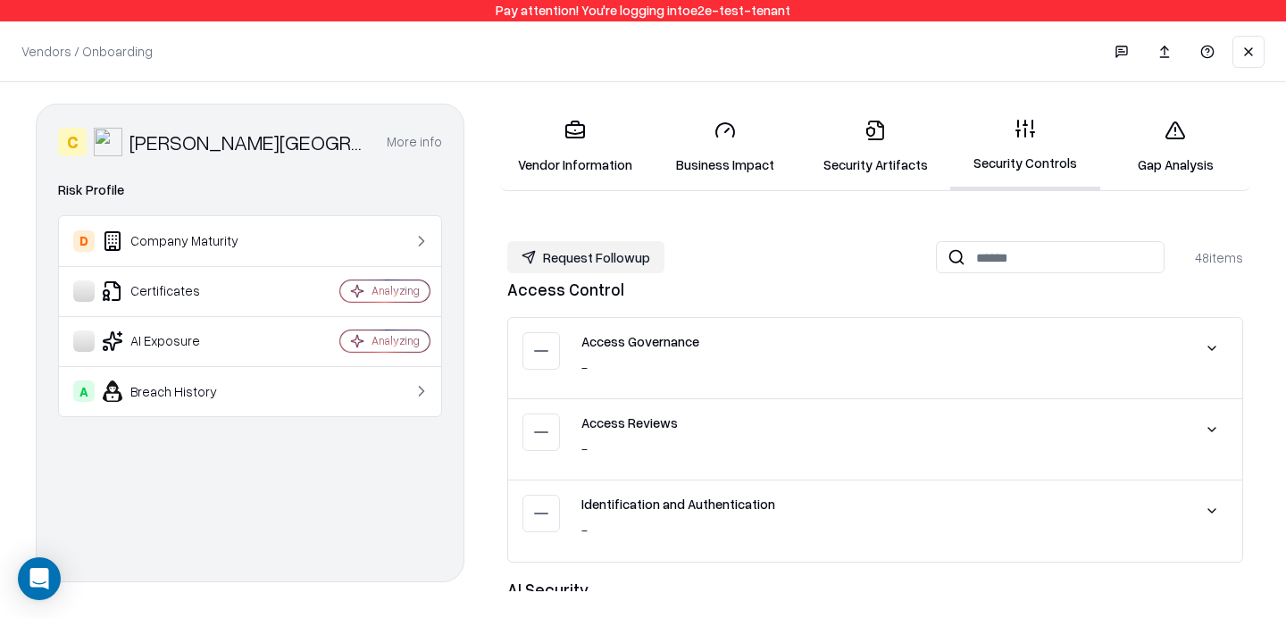
click at [596, 162] on link "Vendor Information" at bounding box center [575, 146] width 150 height 83
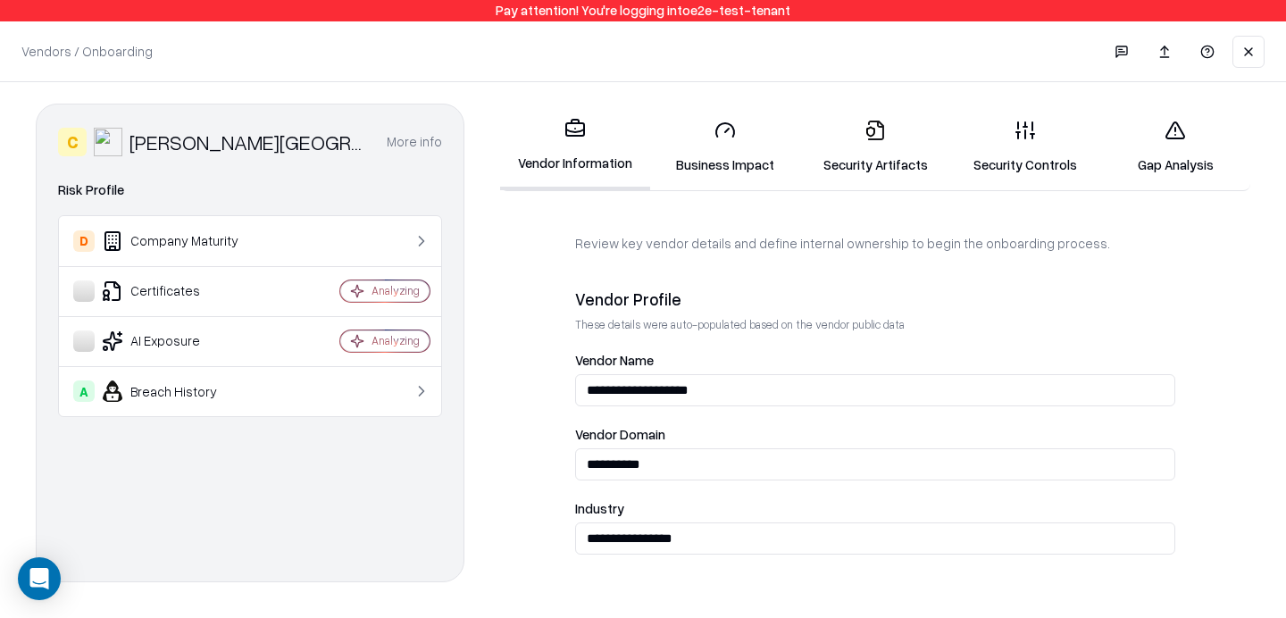
click at [1165, 155] on link "Gap Analysis" at bounding box center [1176, 146] width 150 height 83
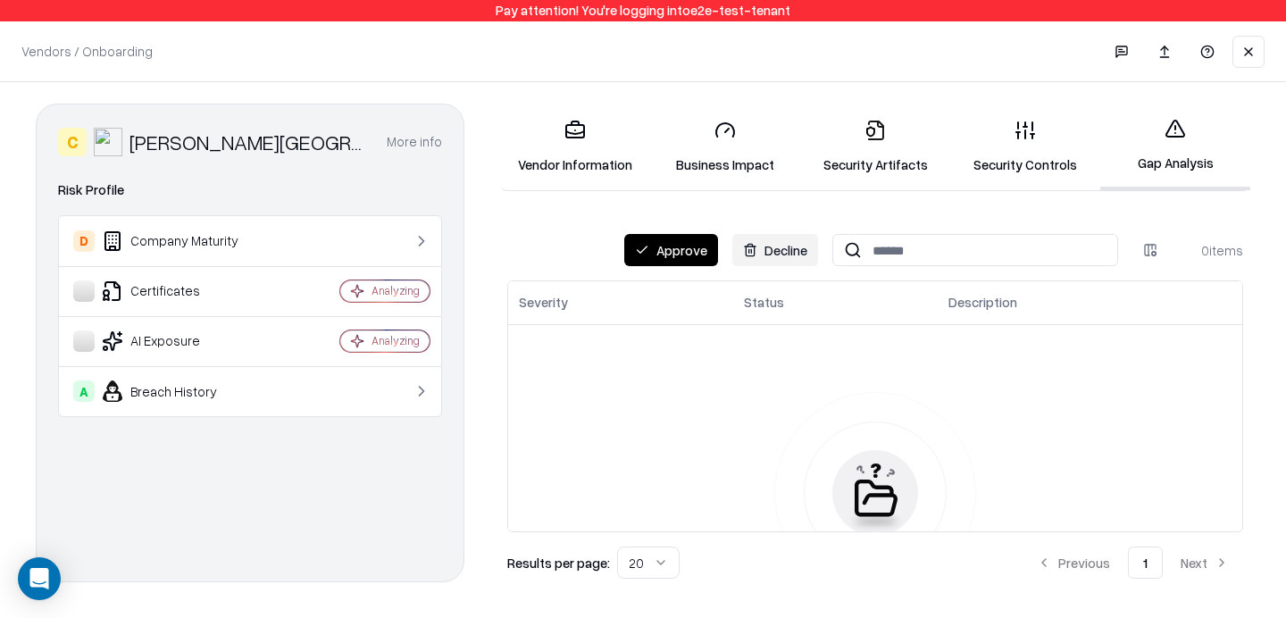
click at [869, 140] on icon at bounding box center [875, 130] width 21 height 21
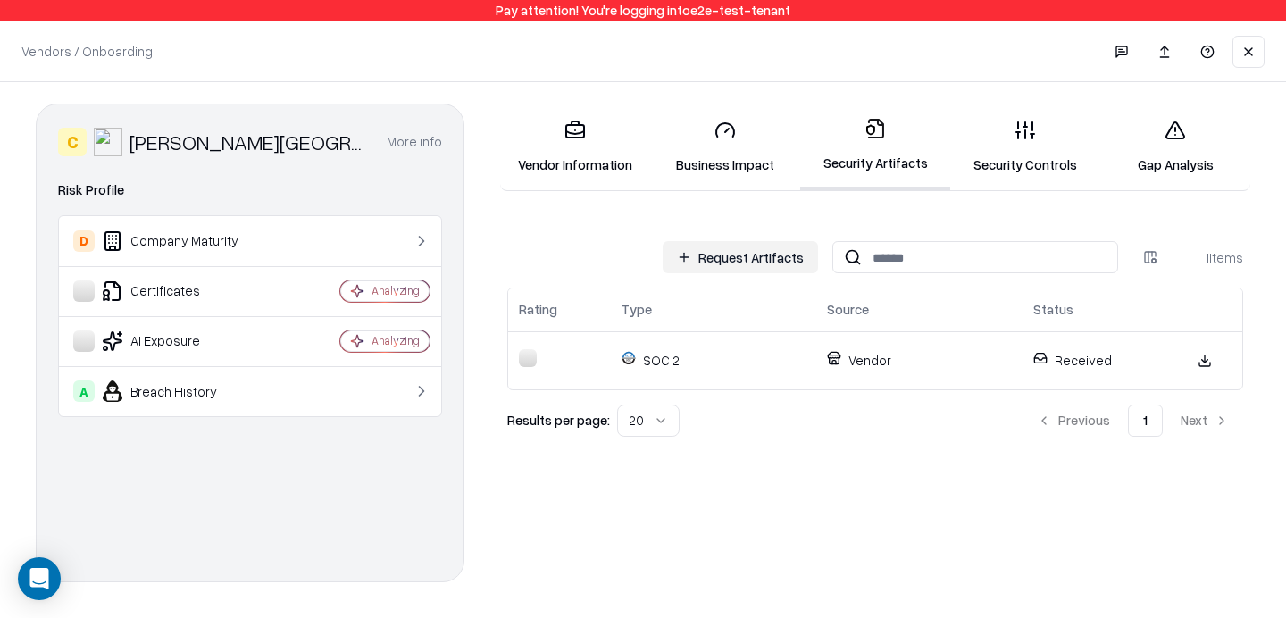
click at [985, 129] on link "Security Controls" at bounding box center [1026, 146] width 150 height 83
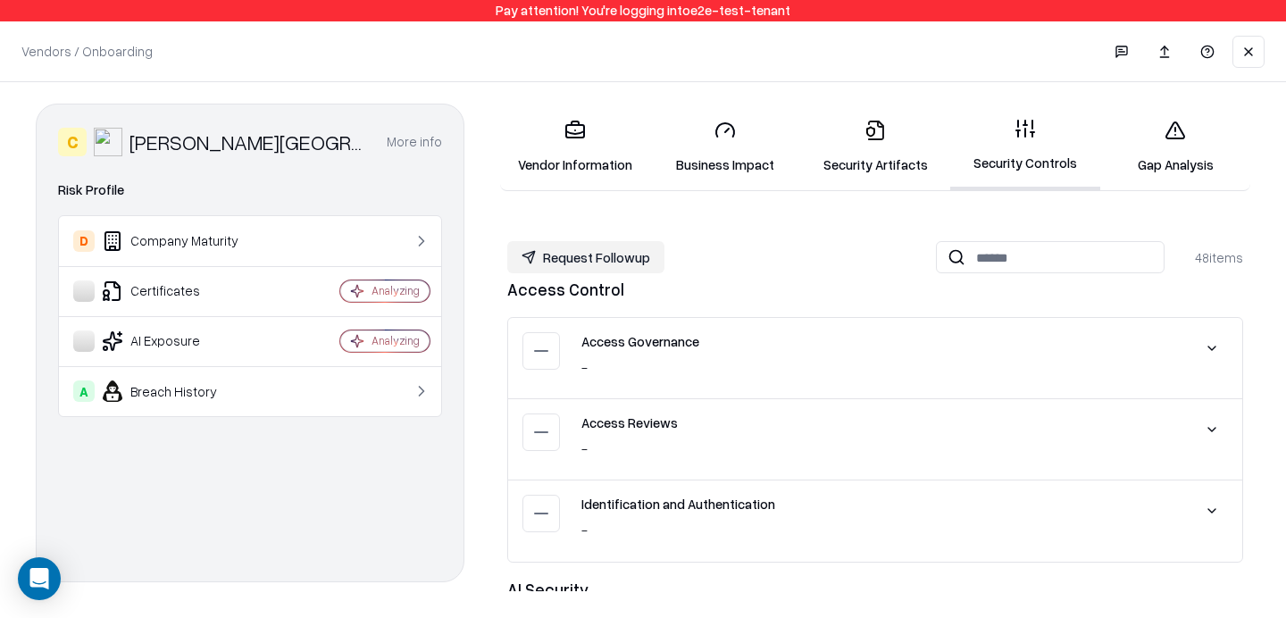
click at [1189, 147] on link "Gap Analysis" at bounding box center [1176, 146] width 150 height 83
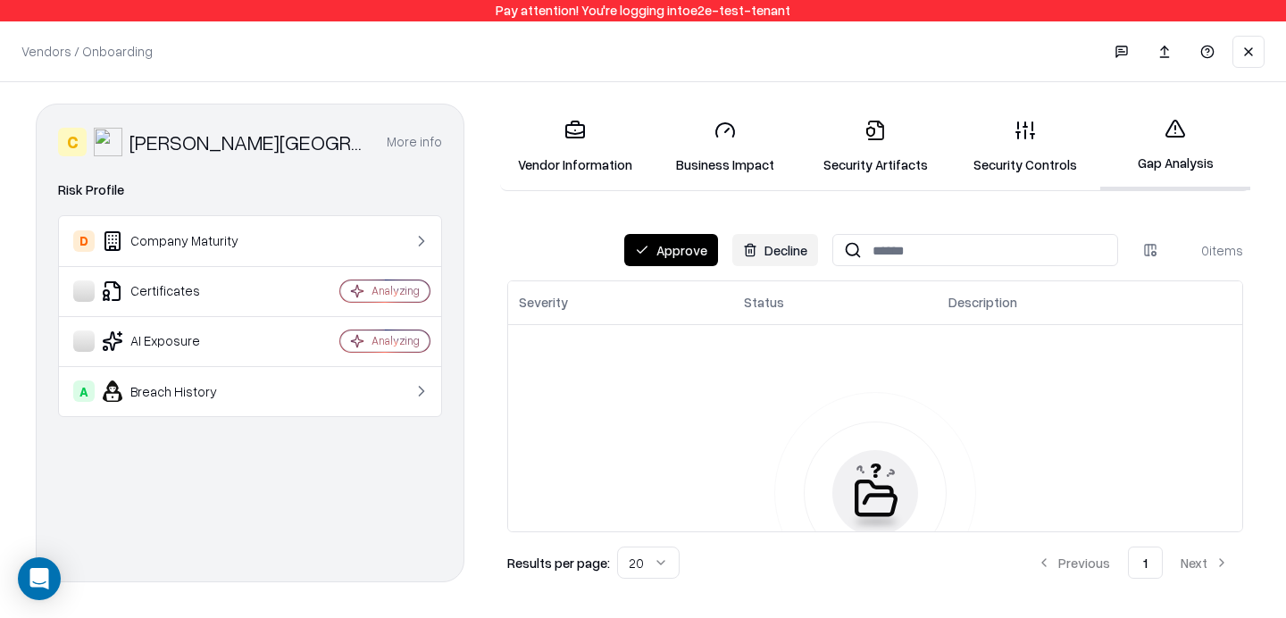
click at [676, 256] on button "Approve" at bounding box center [671, 250] width 94 height 32
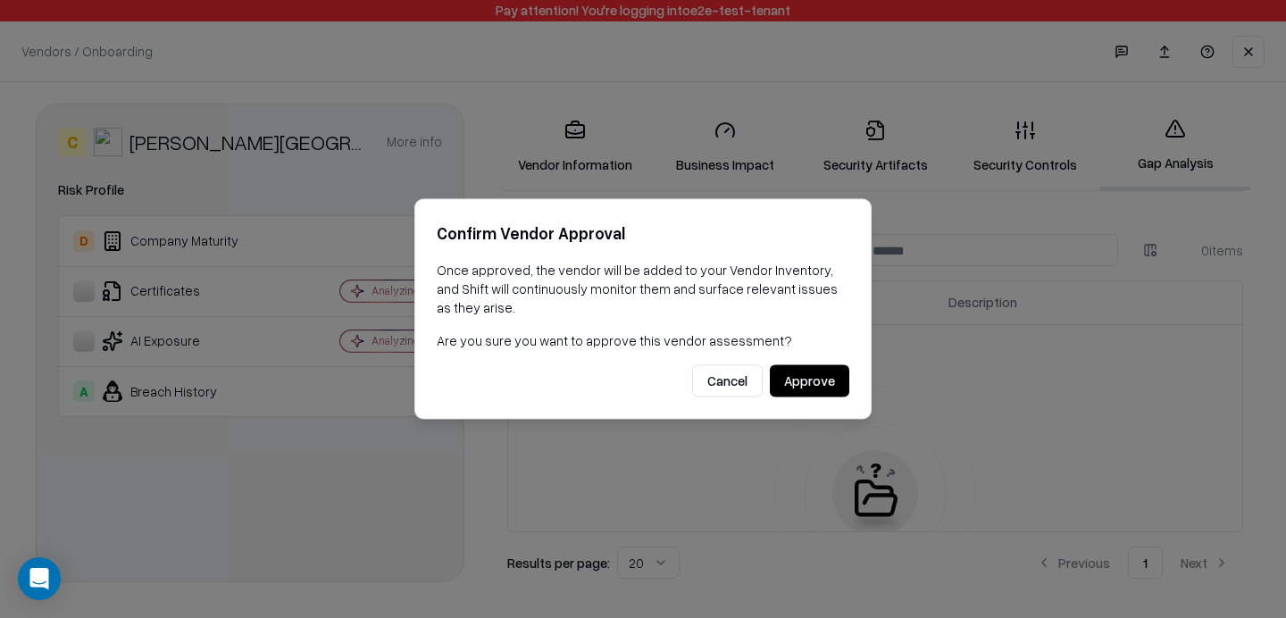
click at [830, 397] on div "Cancel Approve" at bounding box center [643, 381] width 413 height 32
click at [808, 387] on button "Approve" at bounding box center [810, 381] width 80 height 32
